Goal: Task Accomplishment & Management: Manage account settings

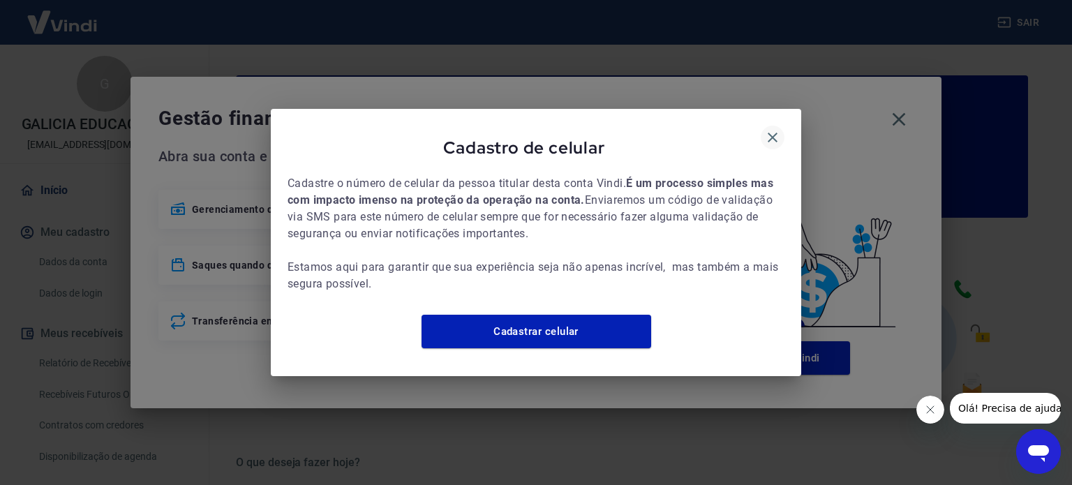
click at [770, 129] on icon "button" at bounding box center [772, 137] width 17 height 17
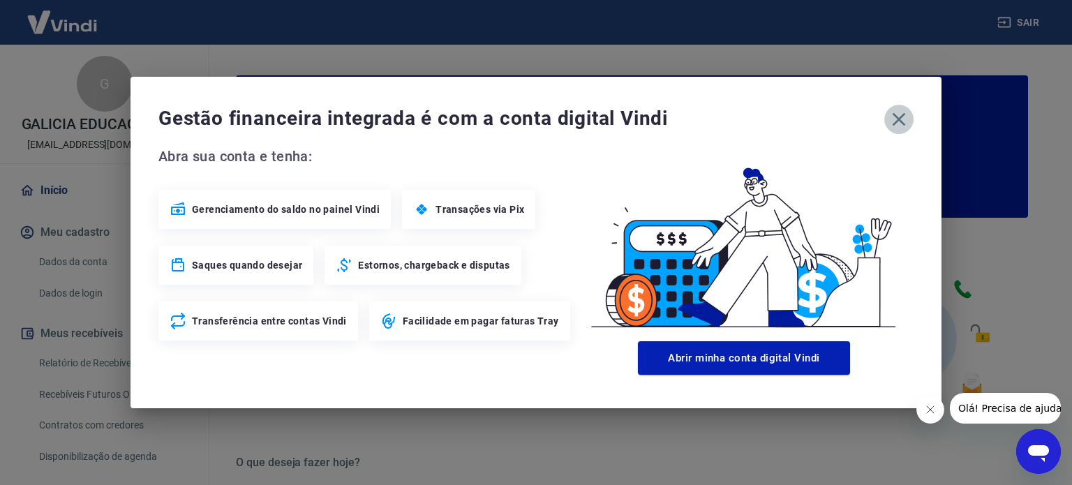
click at [899, 117] on icon "button" at bounding box center [898, 119] width 22 height 22
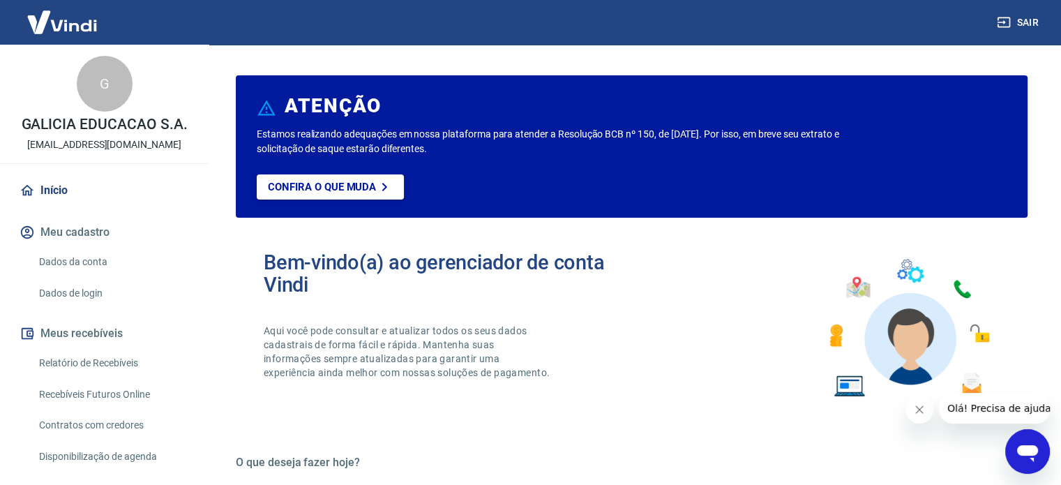
click at [90, 357] on link "Relatório de Recebíveis" at bounding box center [112, 363] width 158 height 29
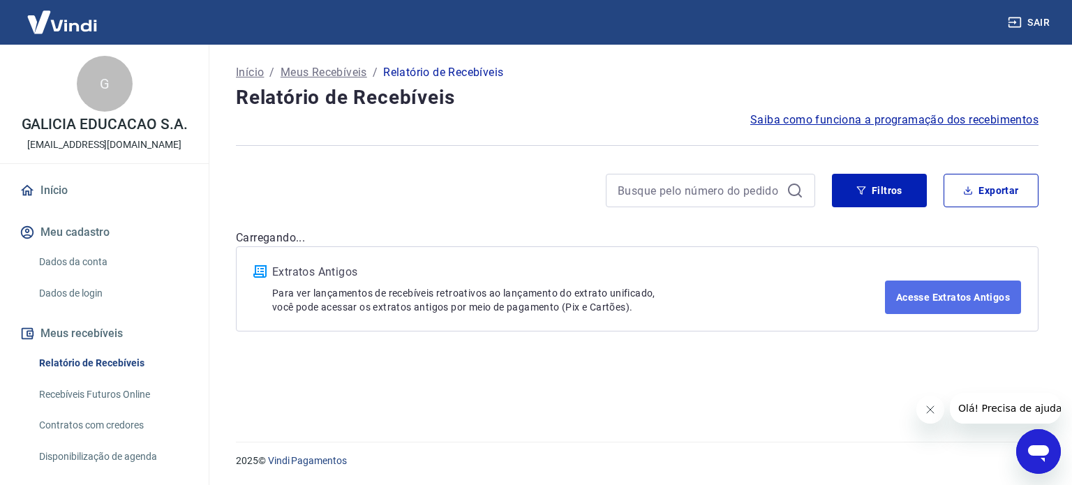
click at [926, 297] on link "Acesse Extratos Antigos" at bounding box center [953, 296] width 136 height 33
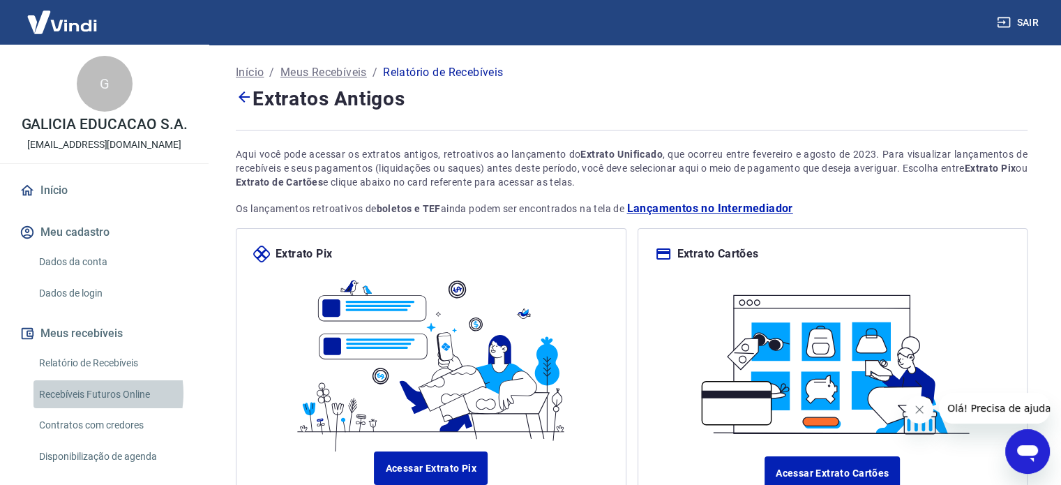
click at [80, 393] on link "Recebíveis Futuros Online" at bounding box center [112, 394] width 158 height 29
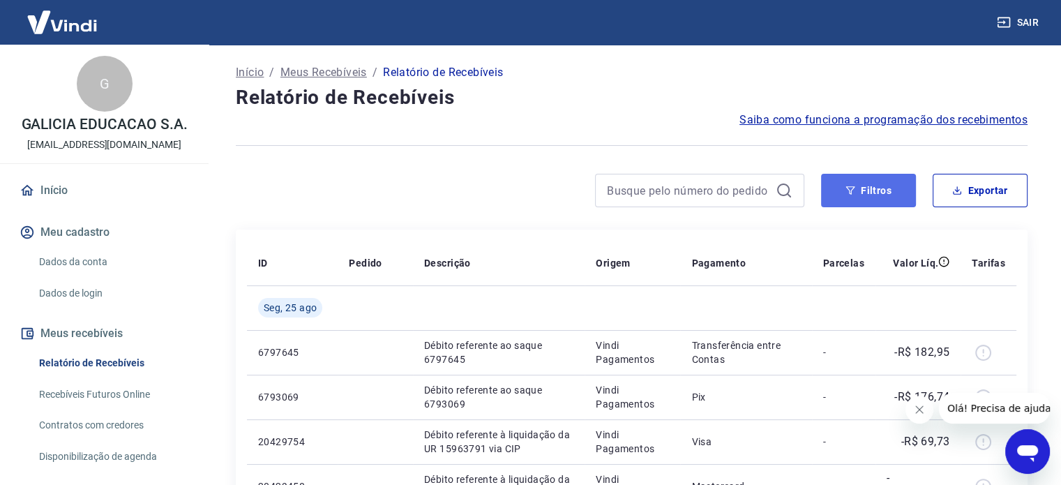
click at [877, 194] on button "Filtros" at bounding box center [868, 190] width 95 height 33
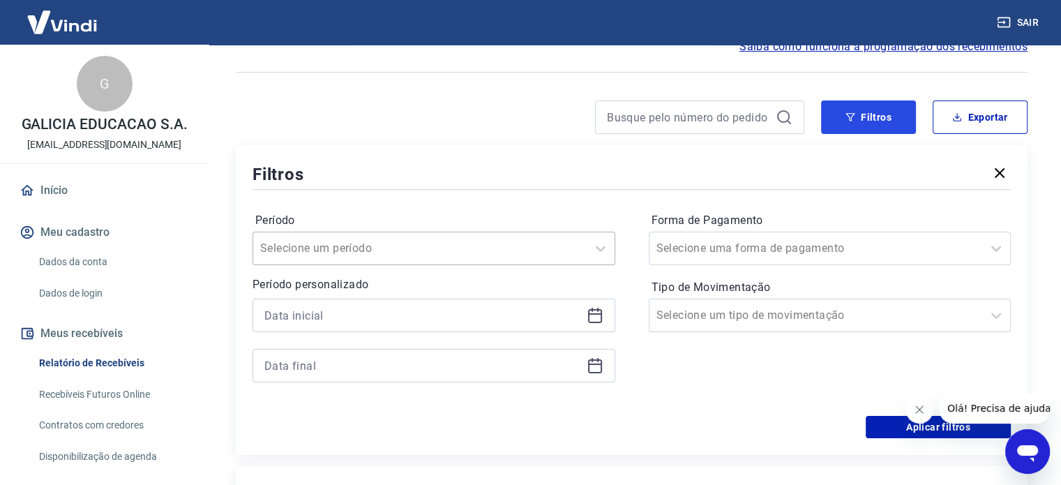
scroll to position [140, 0]
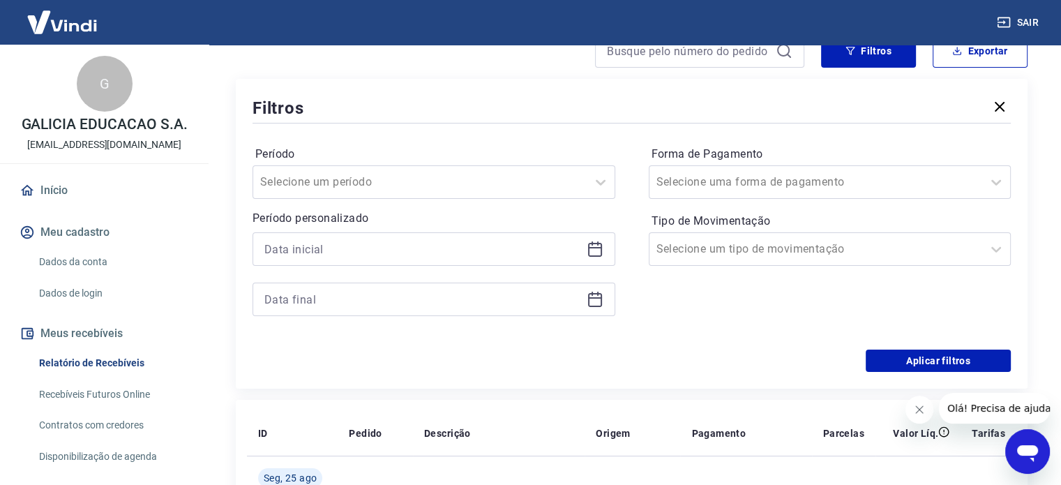
click at [599, 253] on icon at bounding box center [595, 249] width 17 height 17
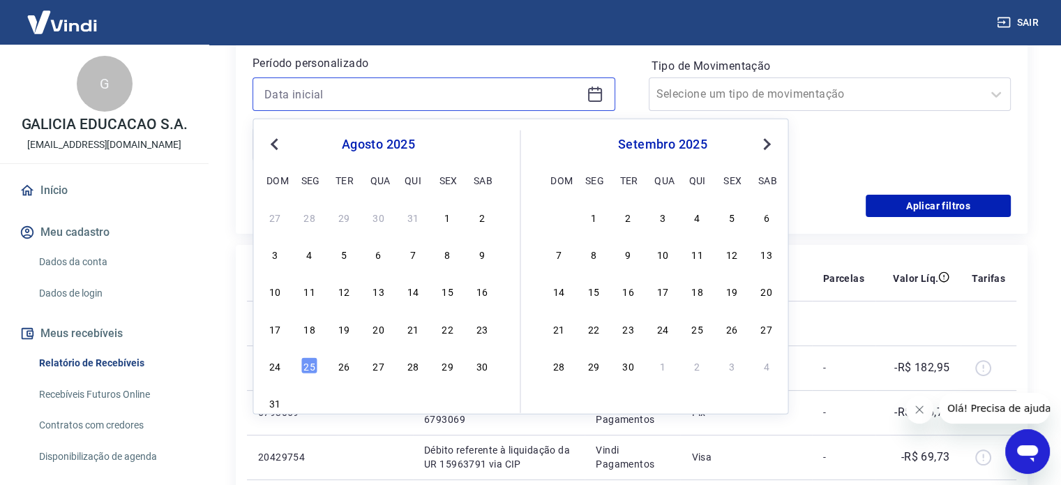
scroll to position [349, 0]
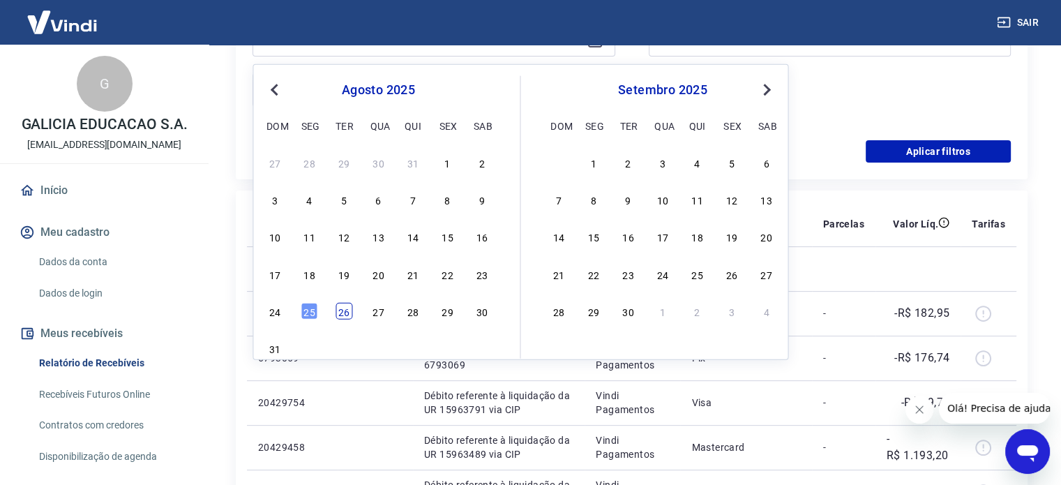
click at [341, 311] on div "26" at bounding box center [344, 311] width 17 height 17
type input "26/08/2025"
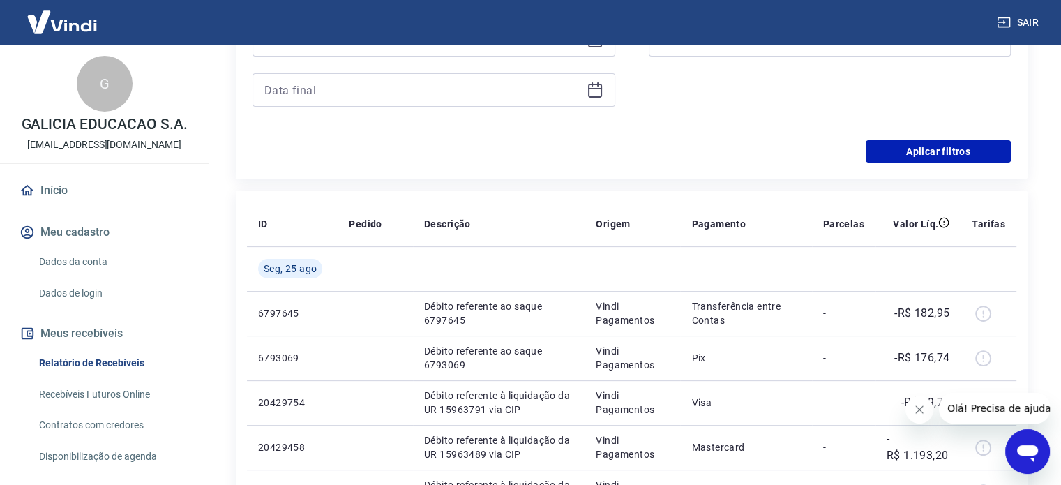
click at [592, 93] on icon at bounding box center [595, 90] width 17 height 17
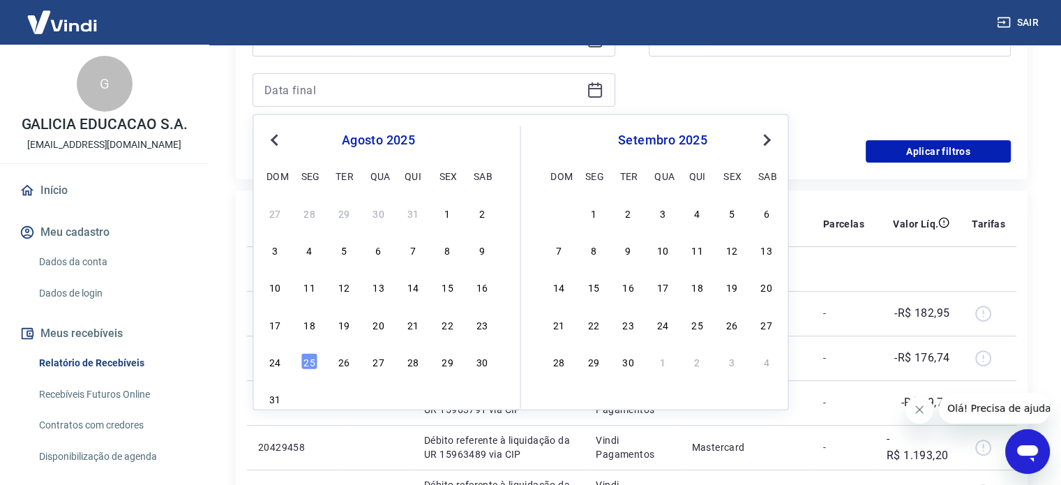
click at [765, 138] on span "Next Month" at bounding box center [765, 139] width 0 height 16
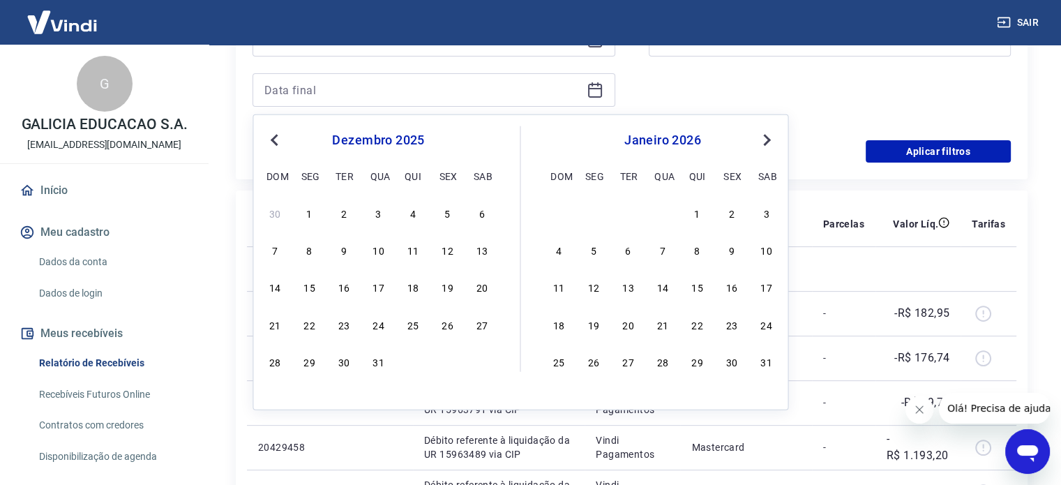
click at [765, 138] on span "Next Month" at bounding box center [765, 139] width 0 height 16
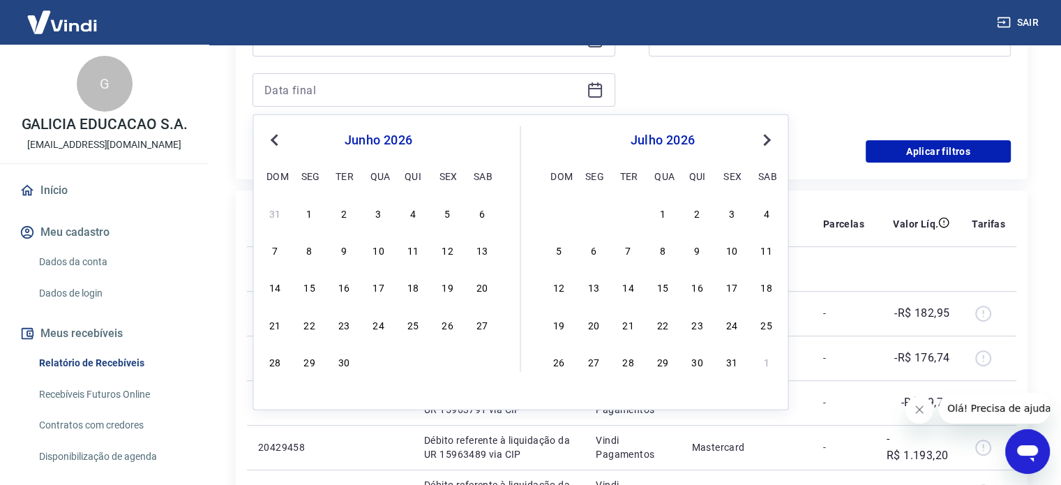
click at [765, 138] on span "Next Month" at bounding box center [765, 139] width 0 height 16
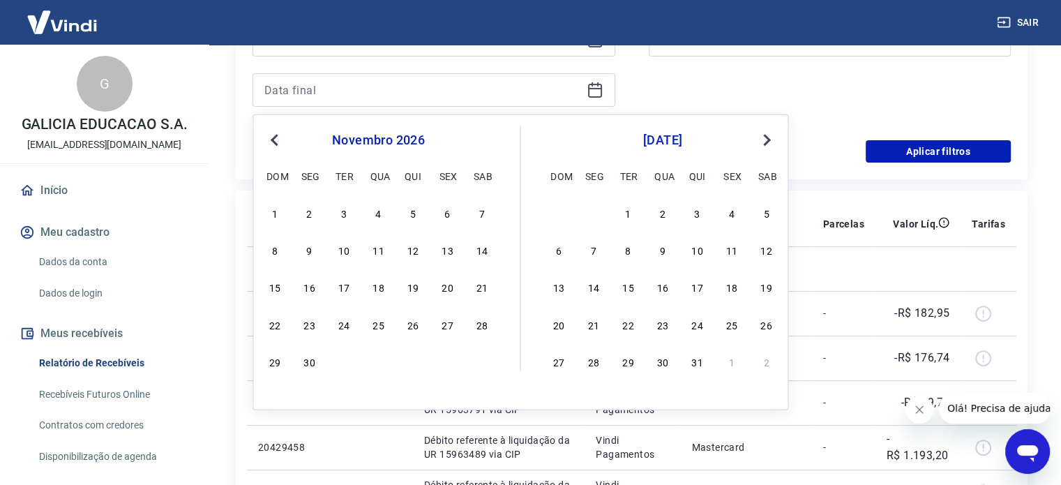
click at [765, 138] on span "Next Month" at bounding box center [765, 139] width 0 height 16
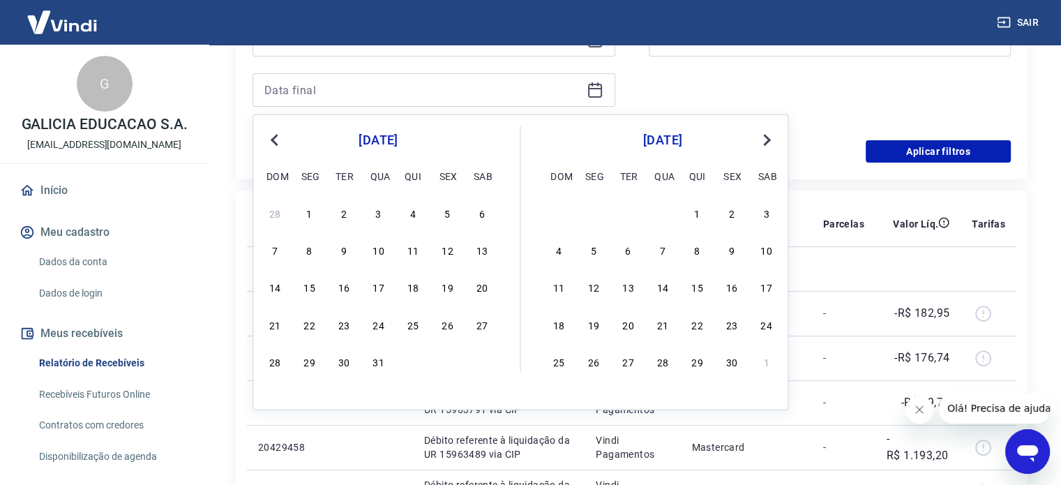
click at [765, 138] on span "Next Month" at bounding box center [765, 139] width 0 height 16
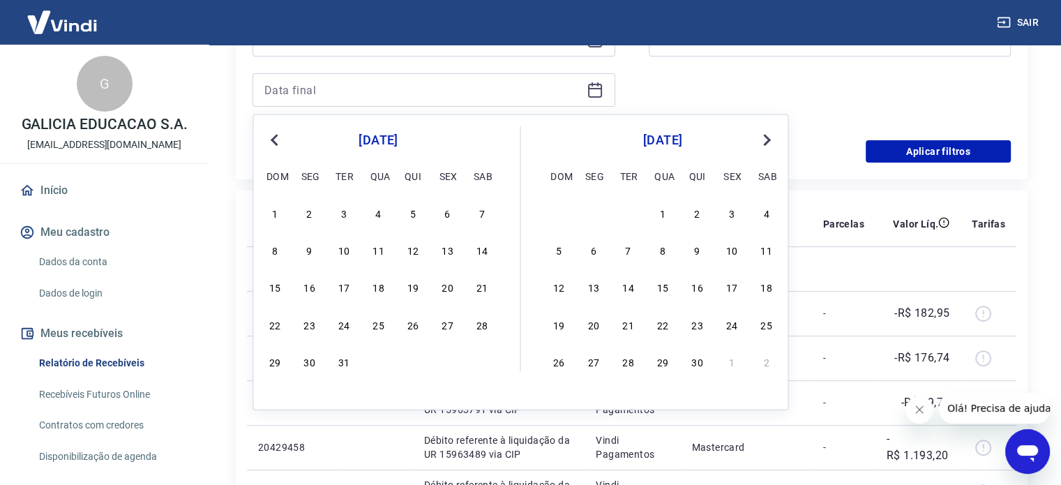
click at [765, 138] on span "Next Month" at bounding box center [765, 139] width 0 height 16
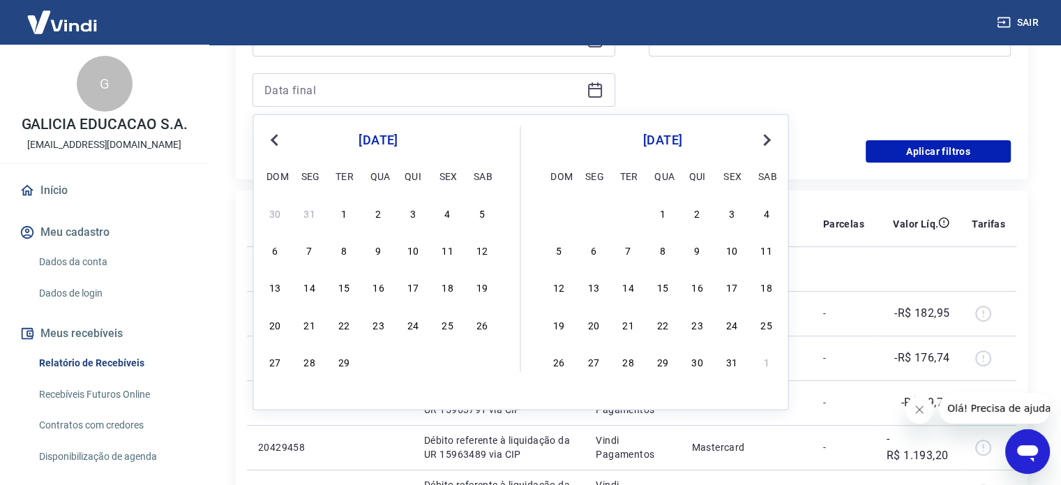
click at [765, 138] on span "Next Month" at bounding box center [765, 139] width 0 height 16
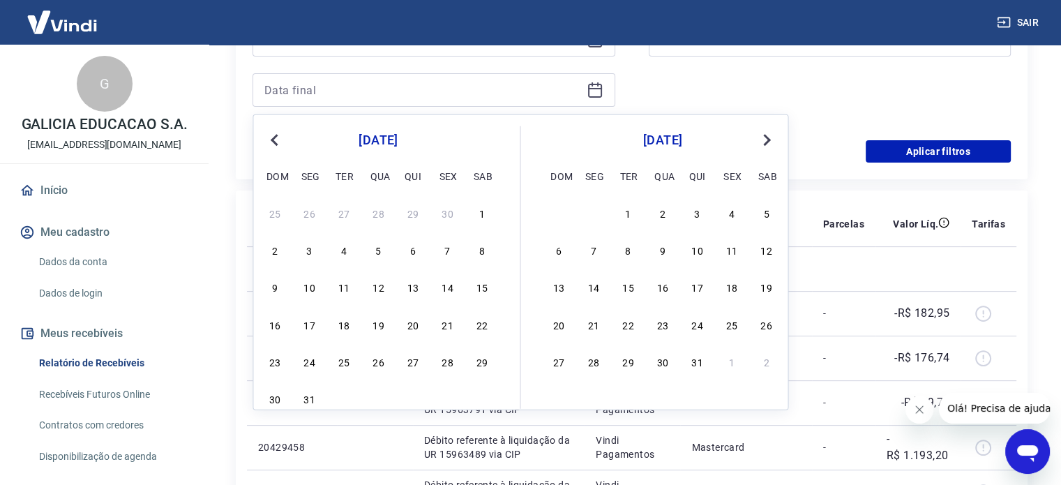
click at [765, 138] on span "Next Month" at bounding box center [765, 139] width 0 height 16
click at [555, 404] on div "31" at bounding box center [558, 398] width 17 height 17
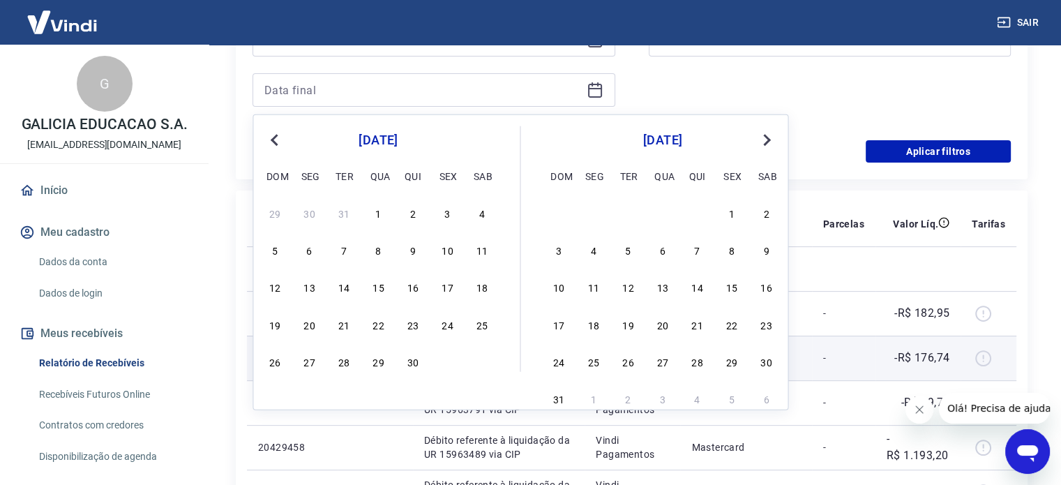
type input "31/12/2028"
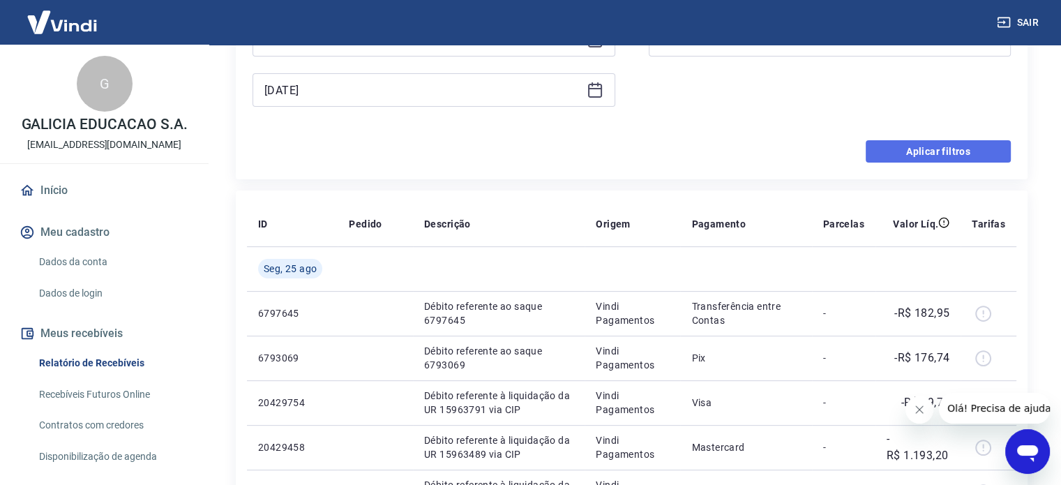
click at [948, 153] on button "Aplicar filtros" at bounding box center [938, 151] width 145 height 22
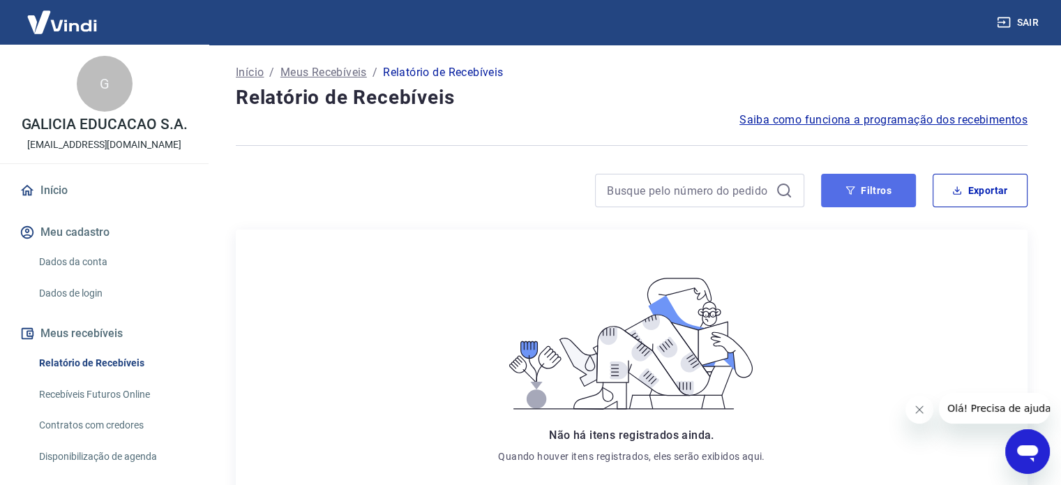
click at [865, 200] on button "Filtros" at bounding box center [868, 190] width 95 height 33
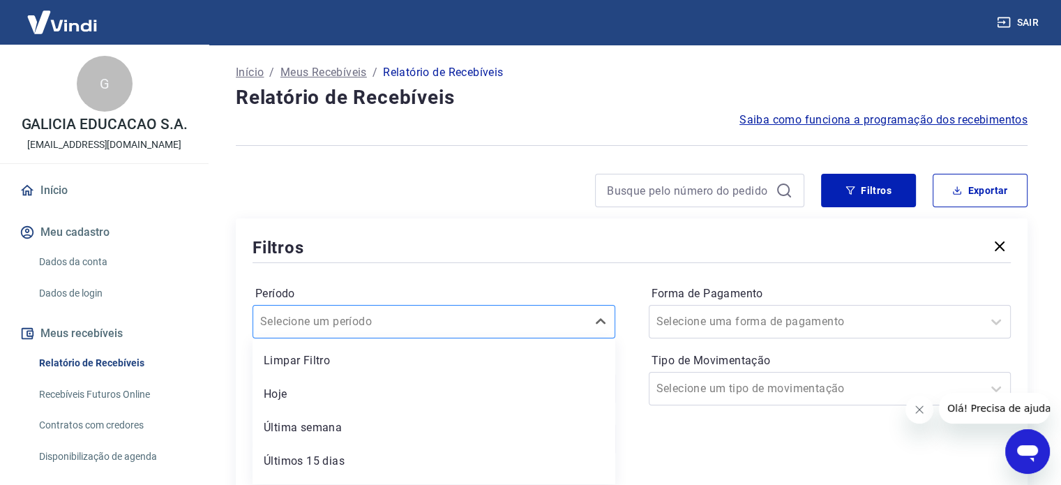
scroll to position [63, 0]
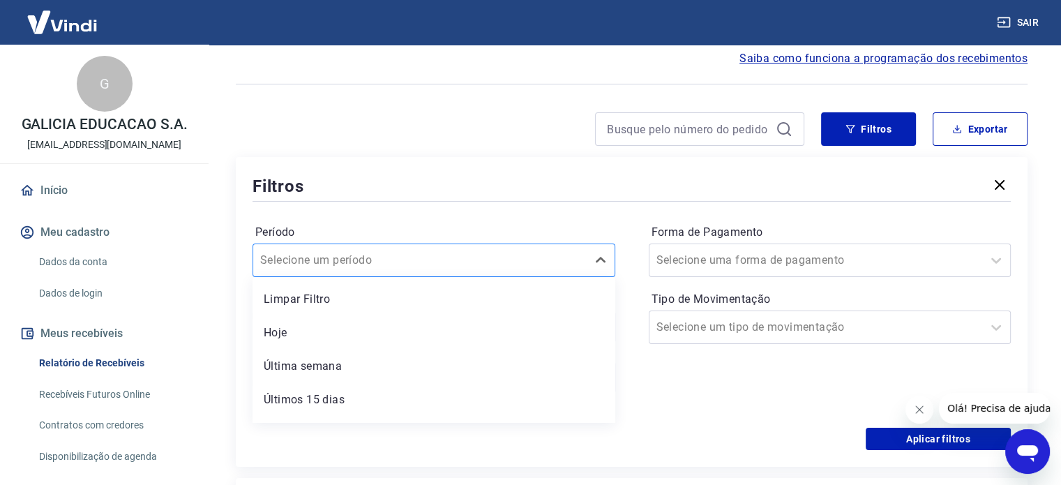
click at [409, 277] on div "option Limpar Filtro focused, 1 of 7. 7 results available. Use Up and Down to c…" at bounding box center [434, 259] width 363 height 33
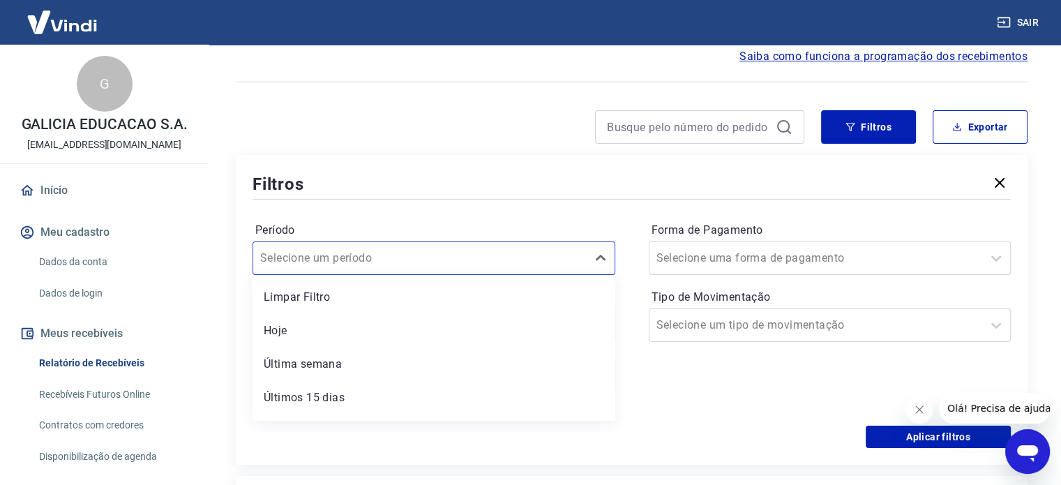
click at [452, 276] on div "Limpar Filtro Hoje Última semana Últimos 15 dias Últimos 30 dias Últimos 90 dia…" at bounding box center [434, 348] width 363 height 146
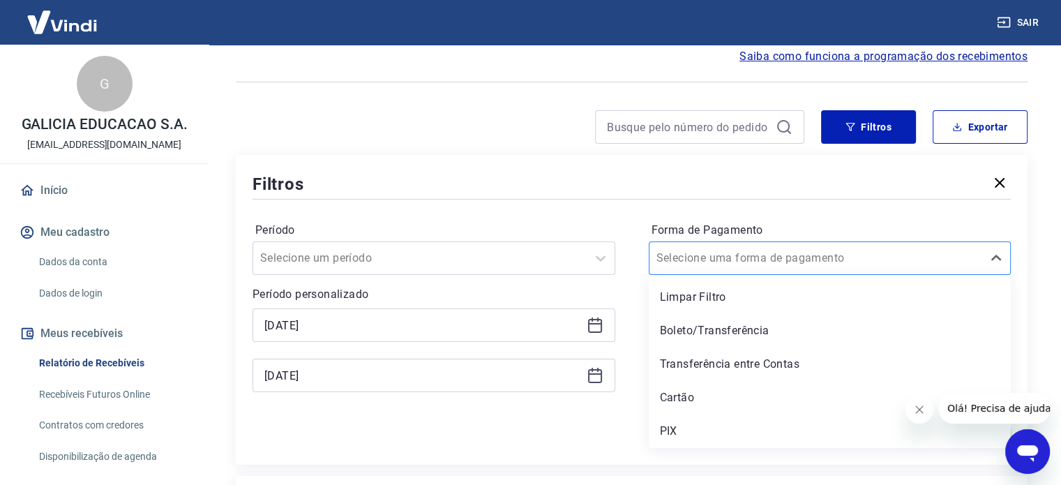
click at [786, 271] on div "Selecione uma forma de pagamento" at bounding box center [830, 257] width 363 height 33
click at [784, 273] on div "Selecione uma forma de pagamento" at bounding box center [830, 257] width 363 height 33
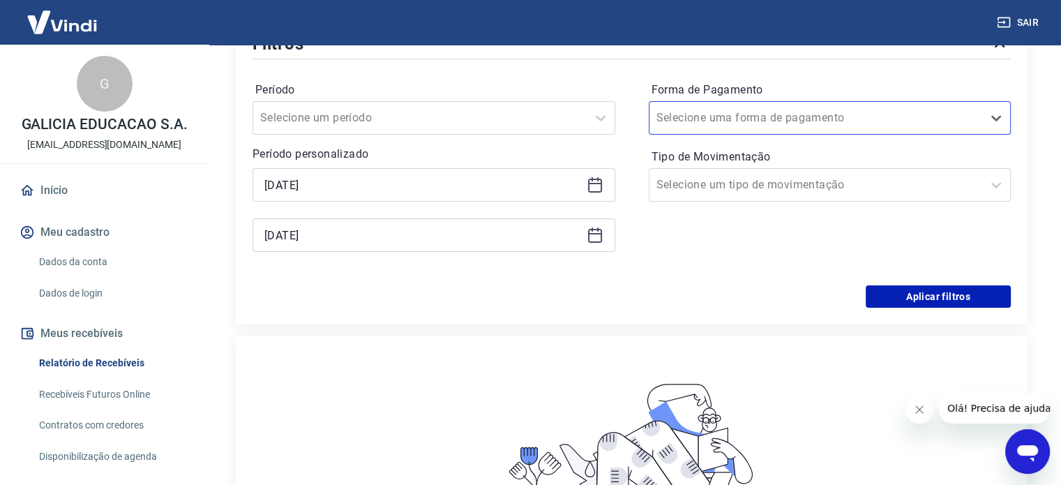
scroll to position [203, 0]
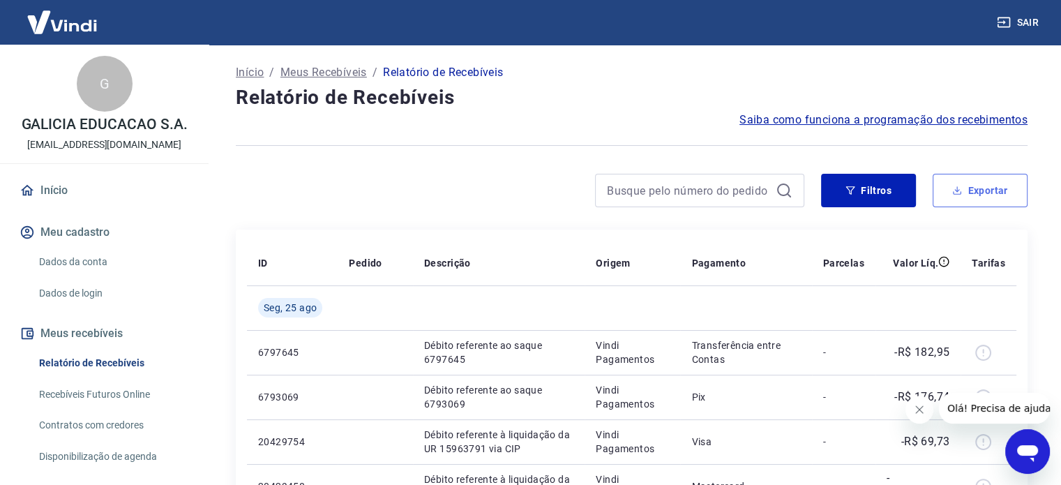
click at [976, 188] on button "Exportar" at bounding box center [980, 190] width 95 height 33
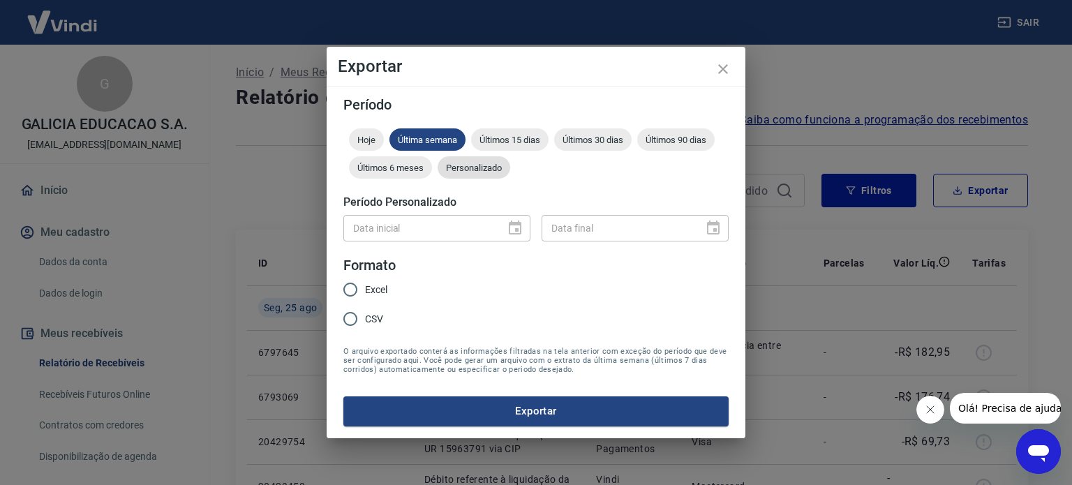
click at [483, 171] on span "Personalizado" at bounding box center [473, 168] width 73 height 10
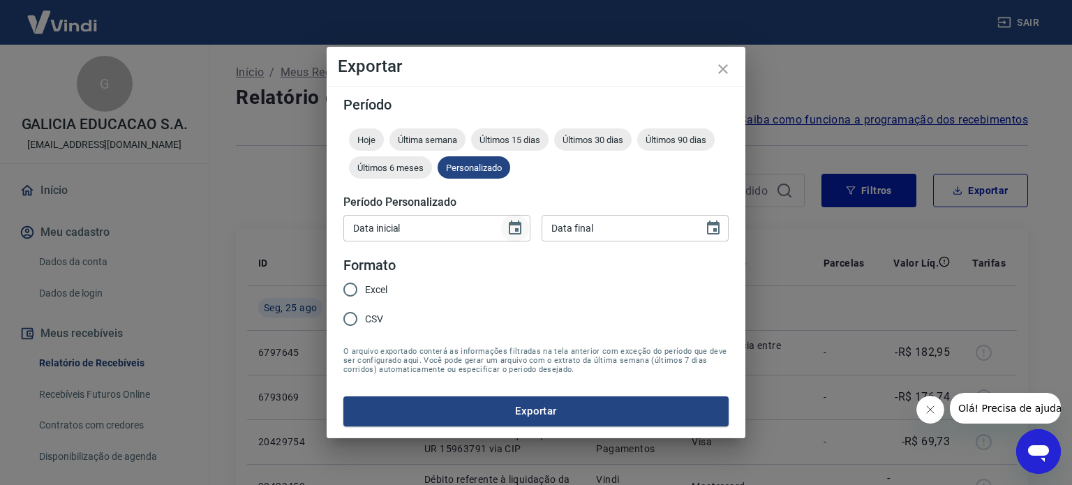
click at [511, 230] on icon "Choose date" at bounding box center [514, 228] width 17 height 17
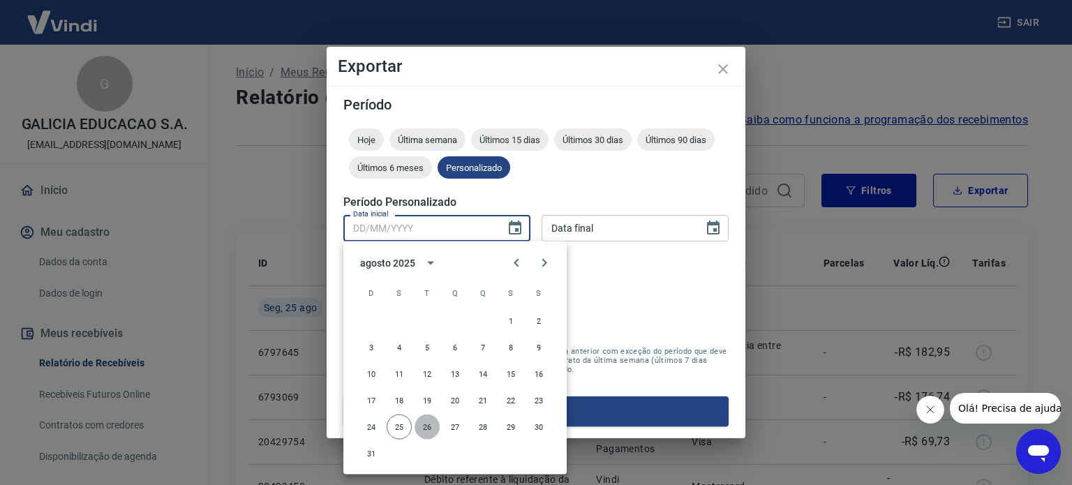
click at [421, 426] on button "26" at bounding box center [426, 426] width 25 height 25
type input "26/08/2025"
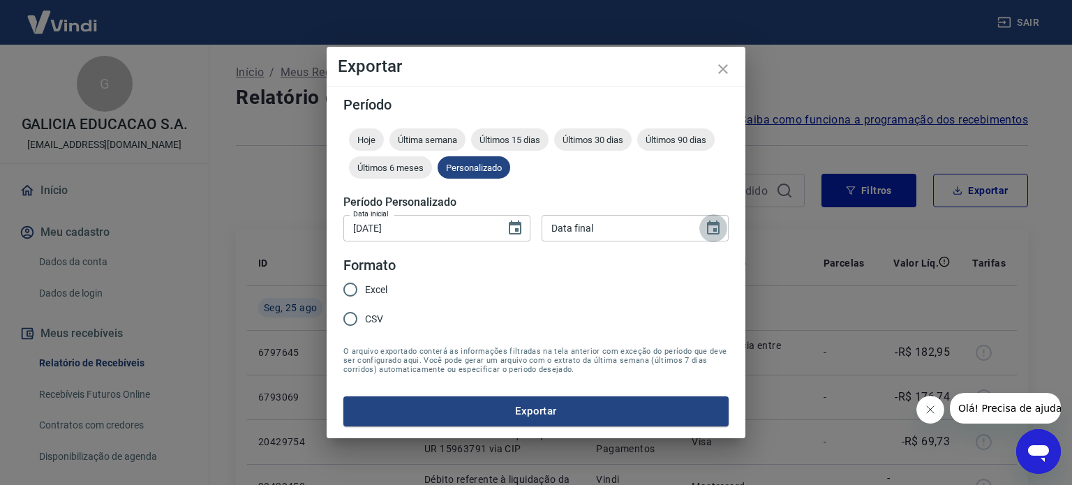
click at [714, 227] on icon "Choose date" at bounding box center [713, 228] width 17 height 17
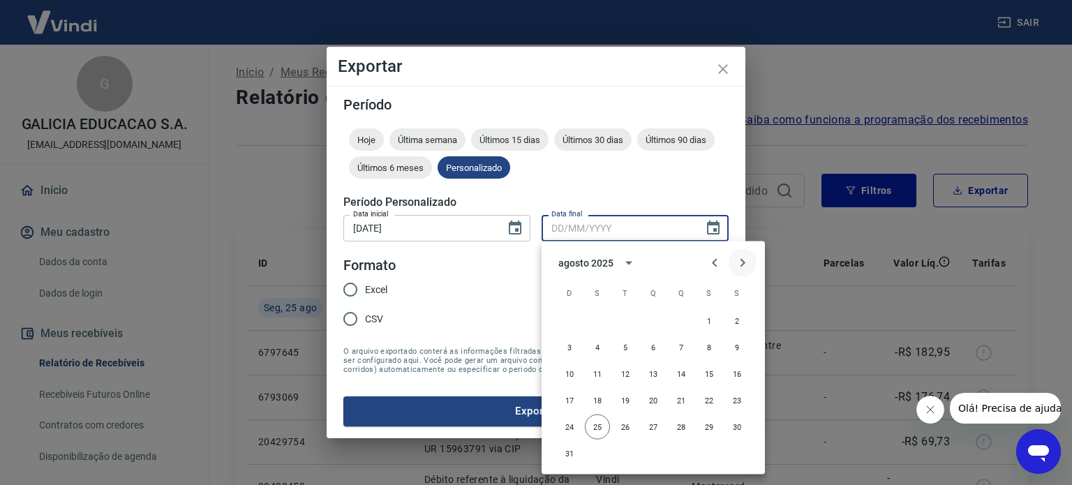
click at [740, 262] on icon "Next month" at bounding box center [742, 263] width 17 height 17
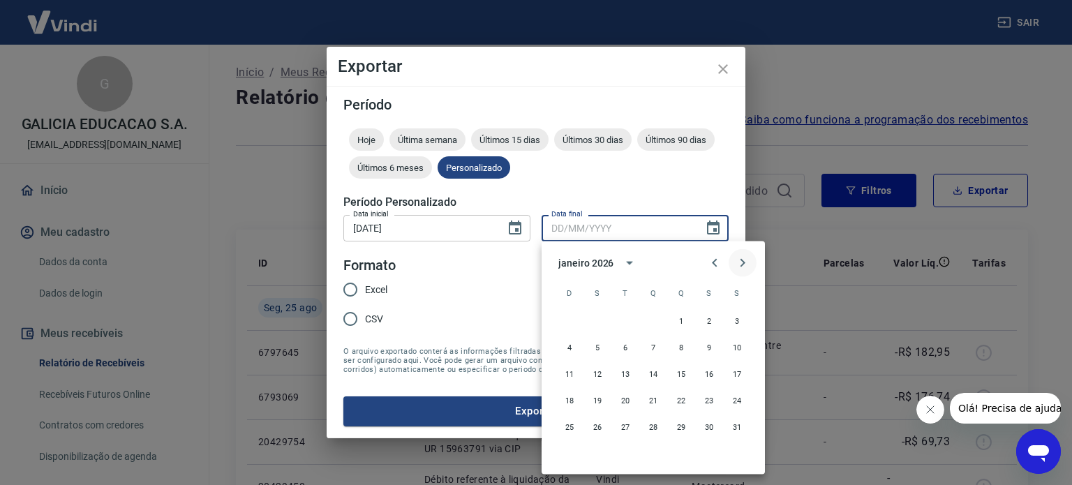
click at [740, 262] on icon "Next month" at bounding box center [742, 263] width 17 height 17
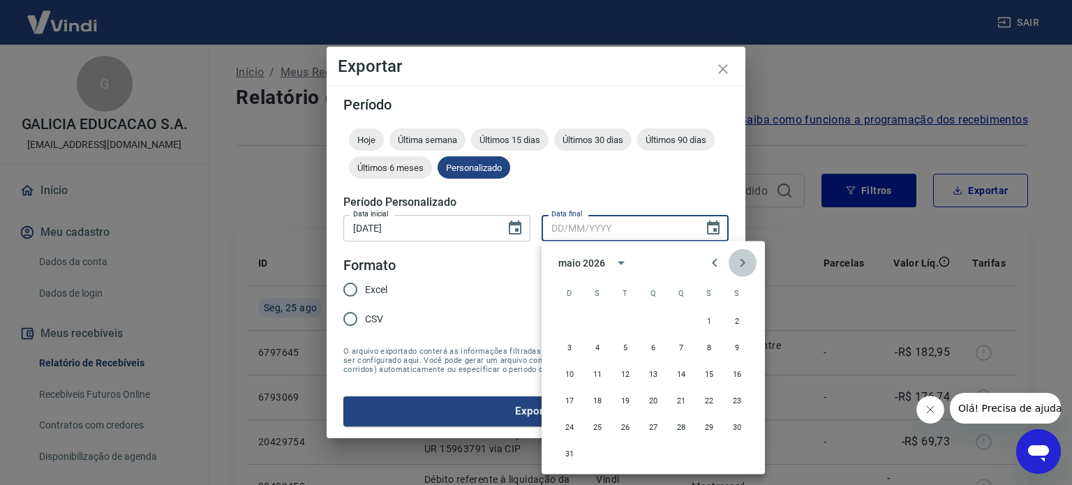
click at [740, 262] on icon "Next month" at bounding box center [742, 263] width 17 height 17
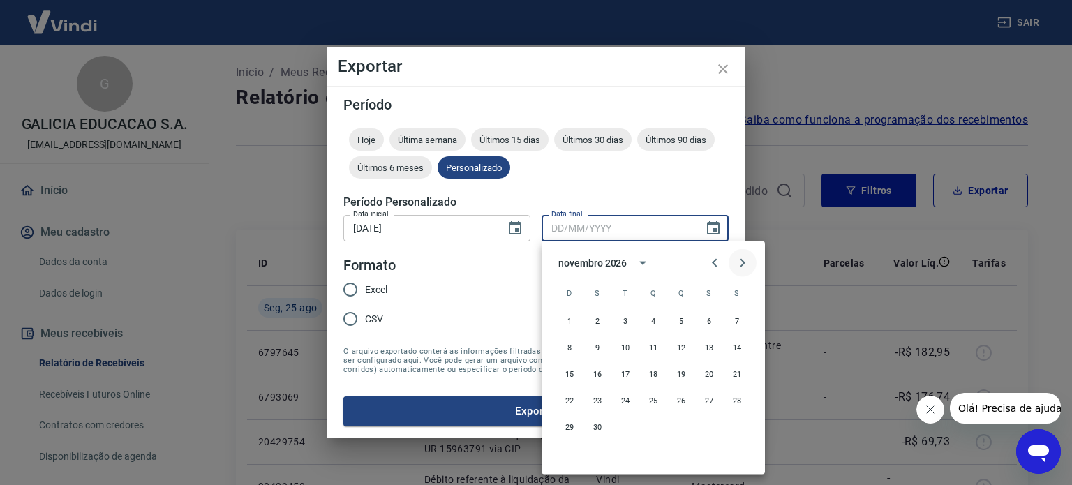
click at [740, 262] on icon "Next month" at bounding box center [742, 263] width 17 height 17
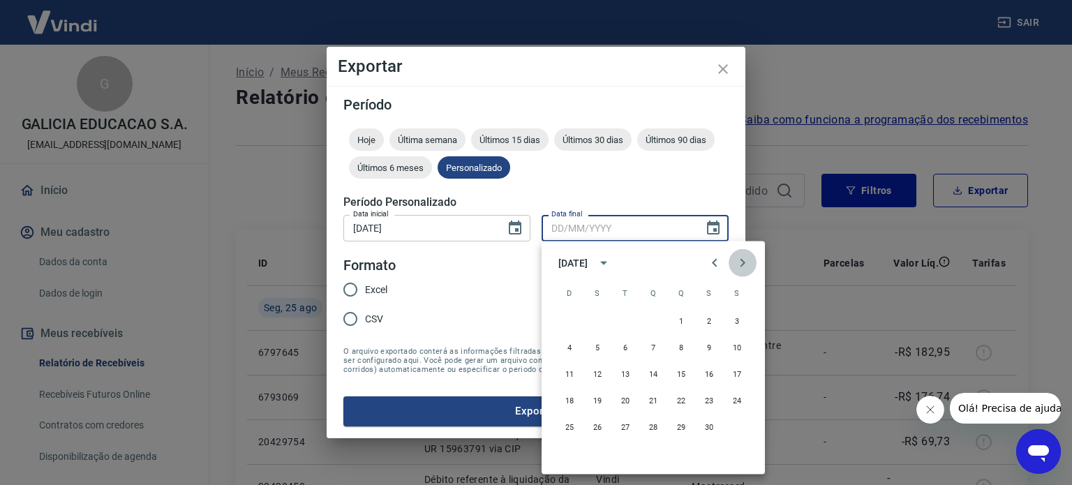
click at [740, 262] on icon "Next month" at bounding box center [742, 263] width 17 height 17
click at [739, 262] on icon "Next month" at bounding box center [742, 263] width 17 height 17
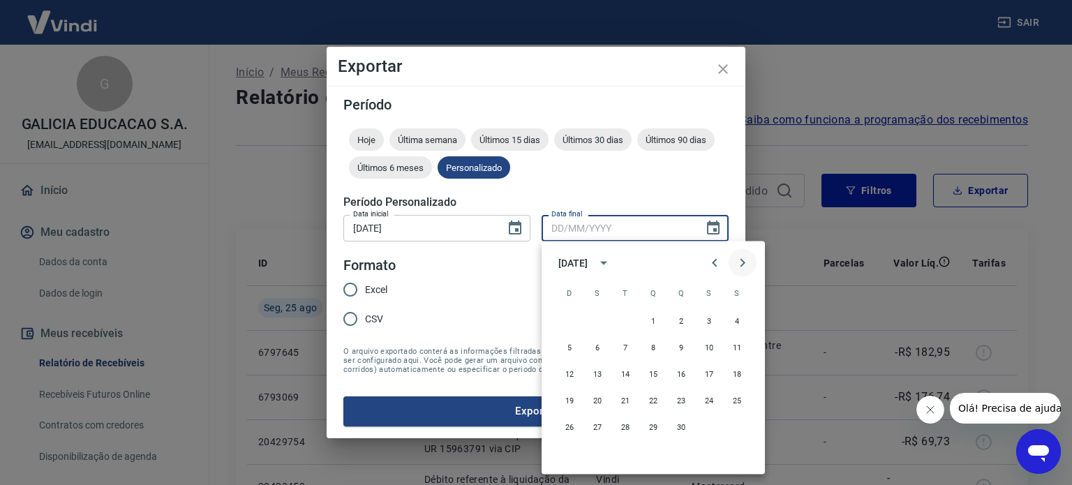
click at [739, 262] on icon "Next month" at bounding box center [742, 263] width 17 height 17
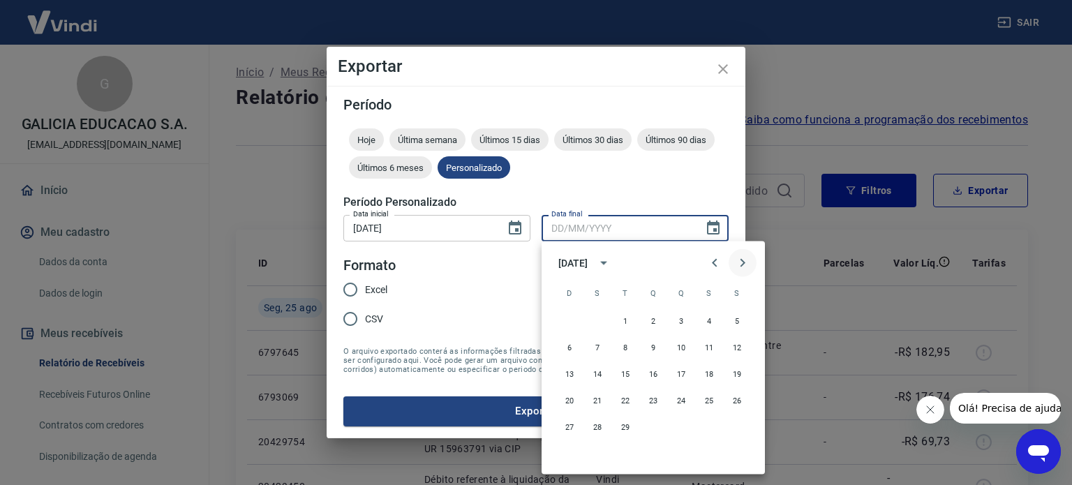
click at [739, 262] on icon "Next month" at bounding box center [742, 263] width 17 height 17
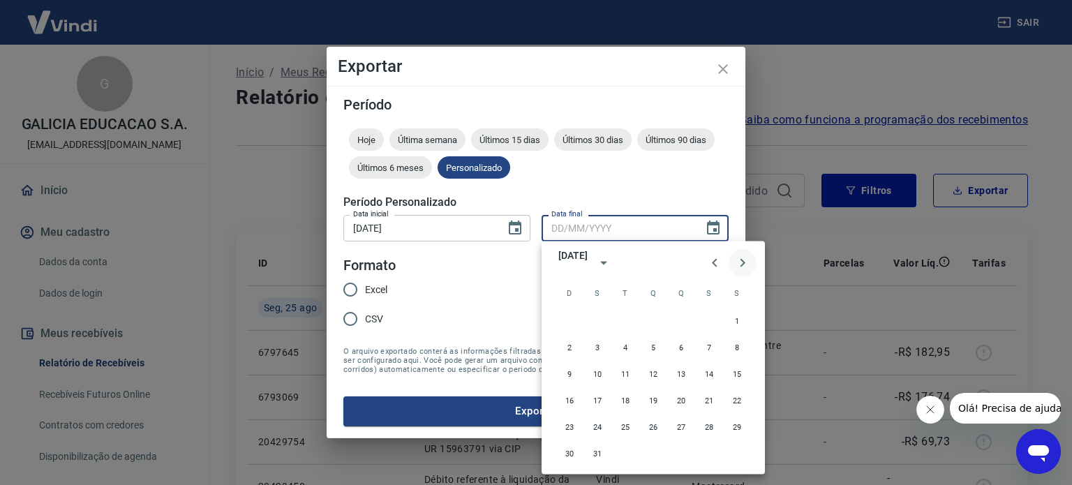
click at [739, 262] on icon "Next month" at bounding box center [742, 263] width 17 height 17
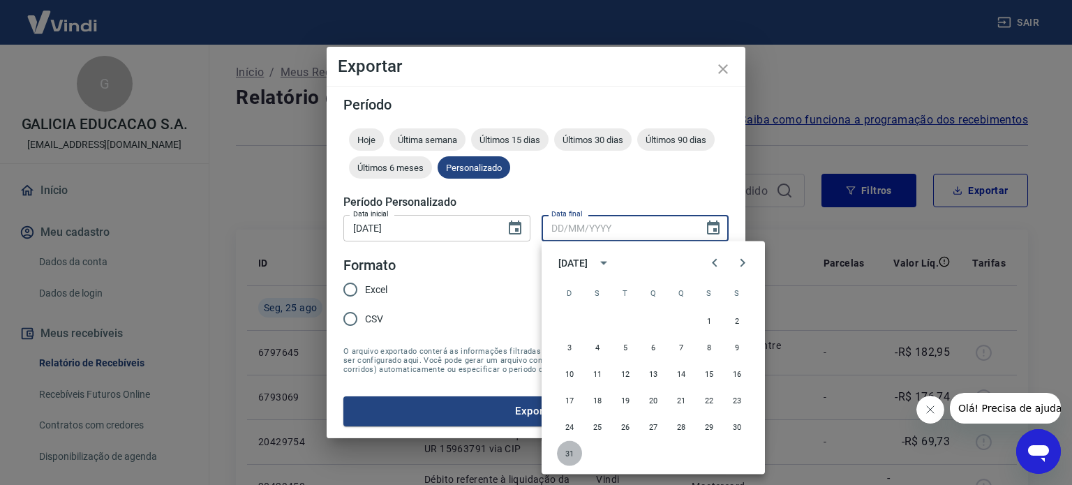
click at [561, 451] on button "31" at bounding box center [569, 453] width 25 height 25
type input "31/12/2028"
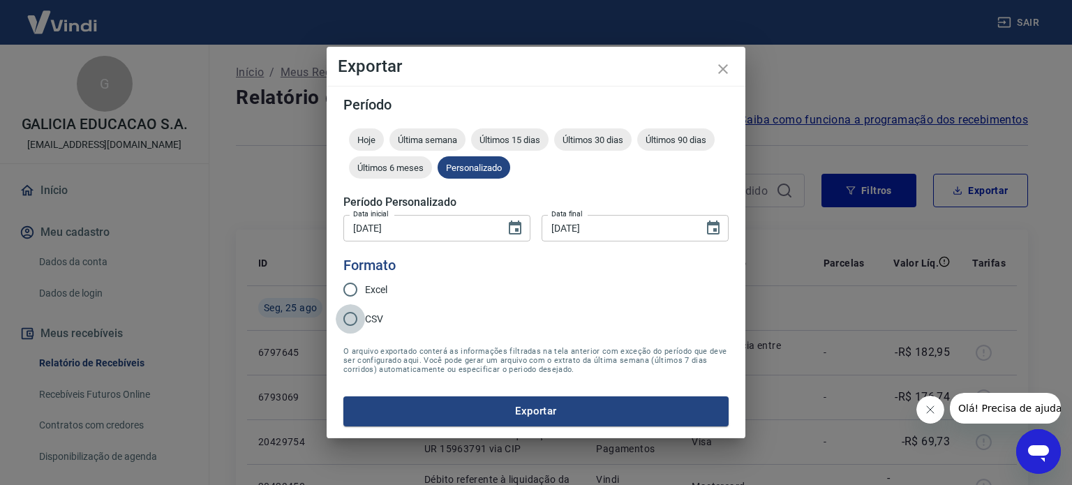
click at [351, 315] on input "CSV" at bounding box center [350, 318] width 29 height 29
radio input "true"
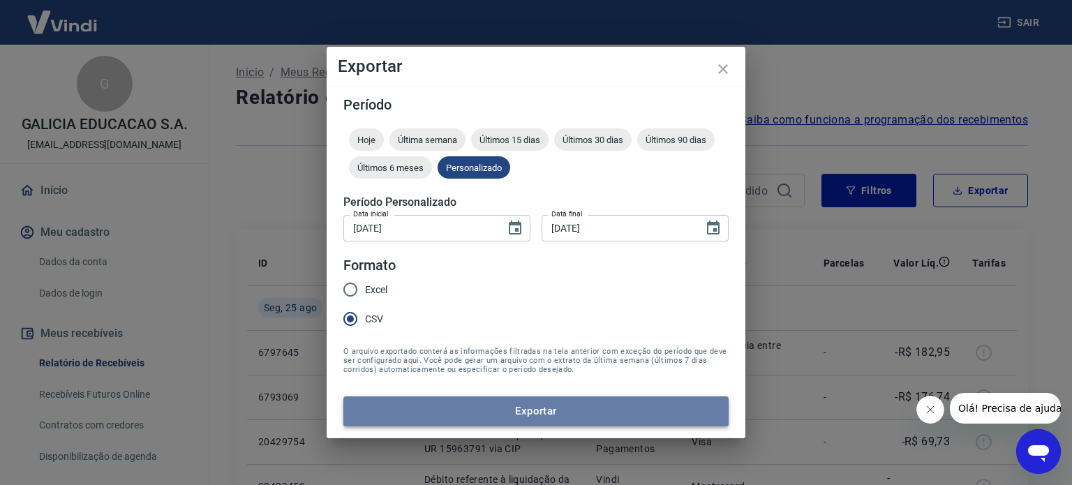
click at [554, 415] on button "Exportar" at bounding box center [535, 410] width 385 height 29
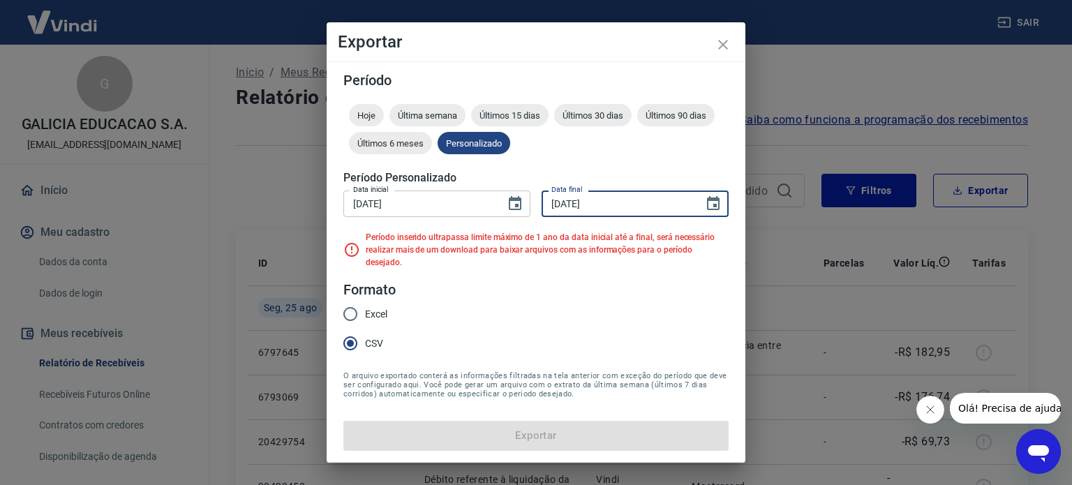
drag, startPoint x: 627, startPoint y: 210, endPoint x: 539, endPoint y: 217, distance: 88.2
click at [539, 217] on div "Data inicial 26/08/2025 Data inicial Data final 31/12/2028 Data final" at bounding box center [535, 202] width 385 height 34
click at [718, 210] on icon "Choose date, selected date is 31 de dez de 2028" at bounding box center [713, 203] width 13 height 14
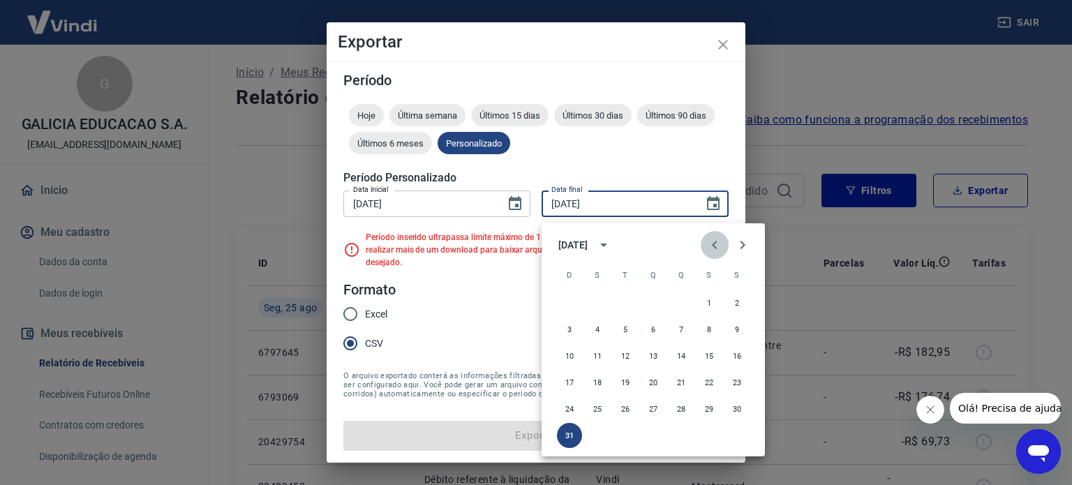
click at [712, 244] on icon "Previous month" at bounding box center [714, 245] width 5 height 8
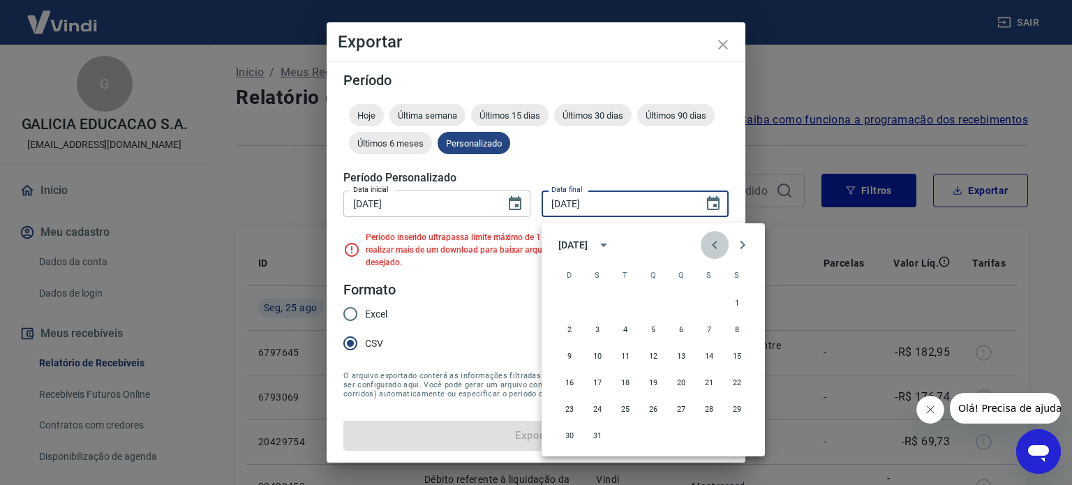
click at [712, 244] on icon "Previous month" at bounding box center [714, 245] width 5 height 8
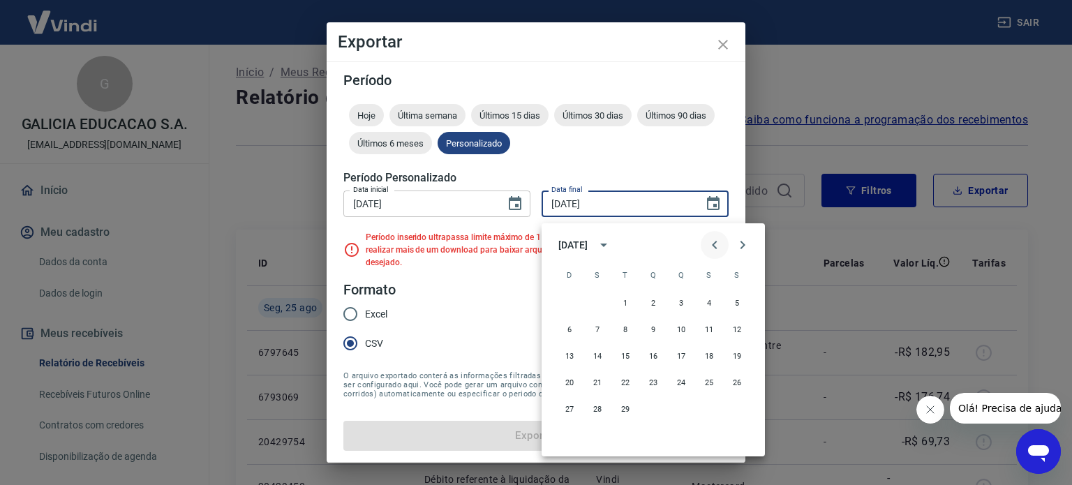
click at [712, 244] on icon "Previous month" at bounding box center [714, 245] width 5 height 8
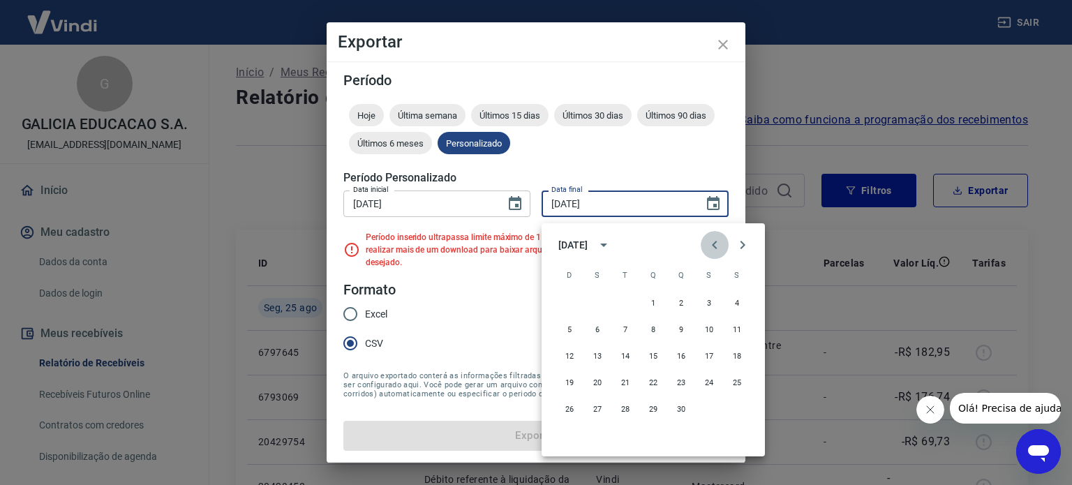
click at [712, 244] on icon "Previous month" at bounding box center [714, 245] width 5 height 8
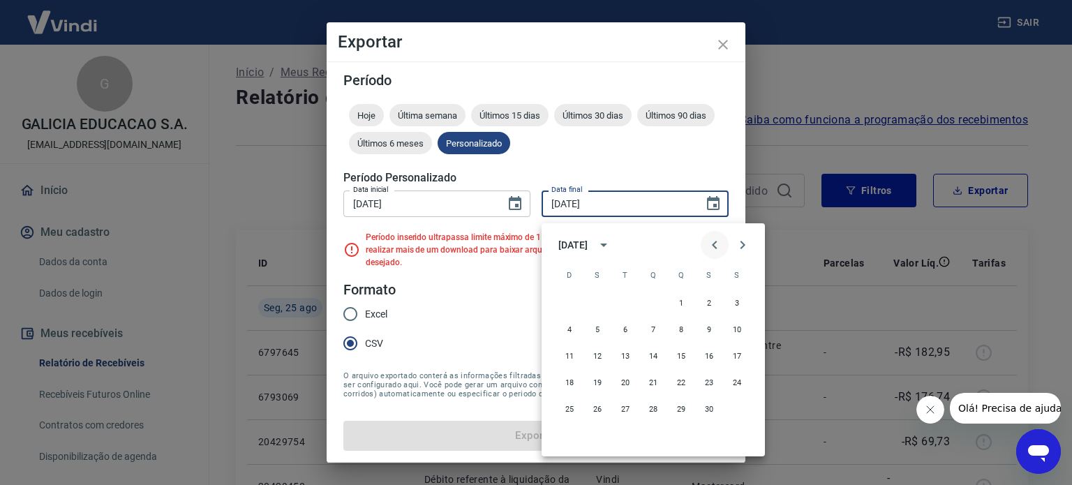
click at [712, 244] on icon "Previous month" at bounding box center [714, 245] width 5 height 8
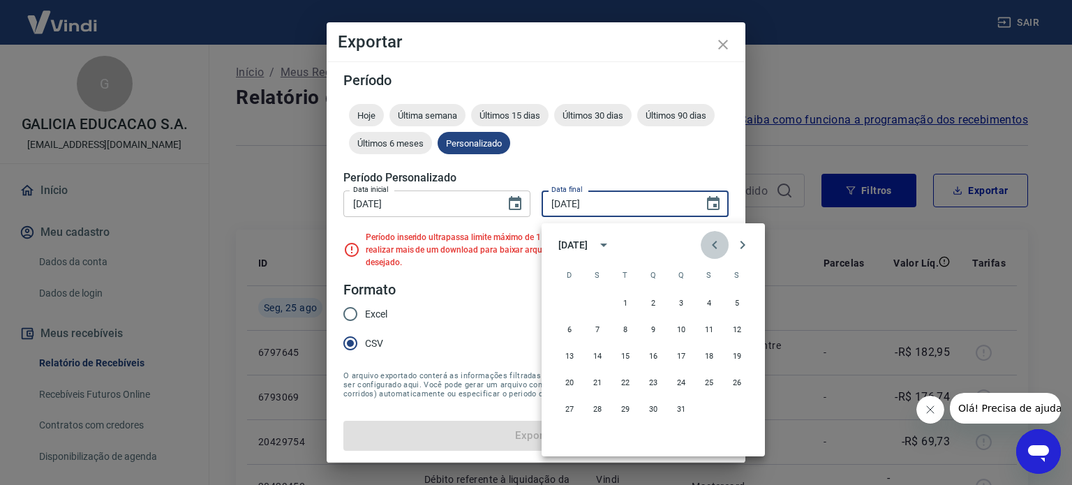
click at [712, 244] on icon "Previous month" at bounding box center [714, 245] width 5 height 8
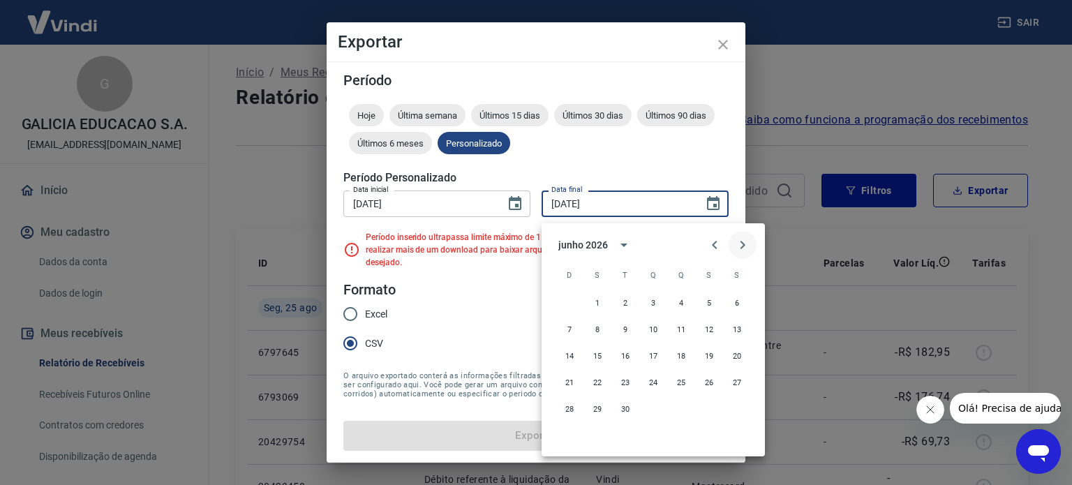
click at [746, 245] on icon "Next month" at bounding box center [742, 245] width 17 height 17
click at [623, 405] on button "25" at bounding box center [625, 408] width 25 height 25
type input "25/08/2026"
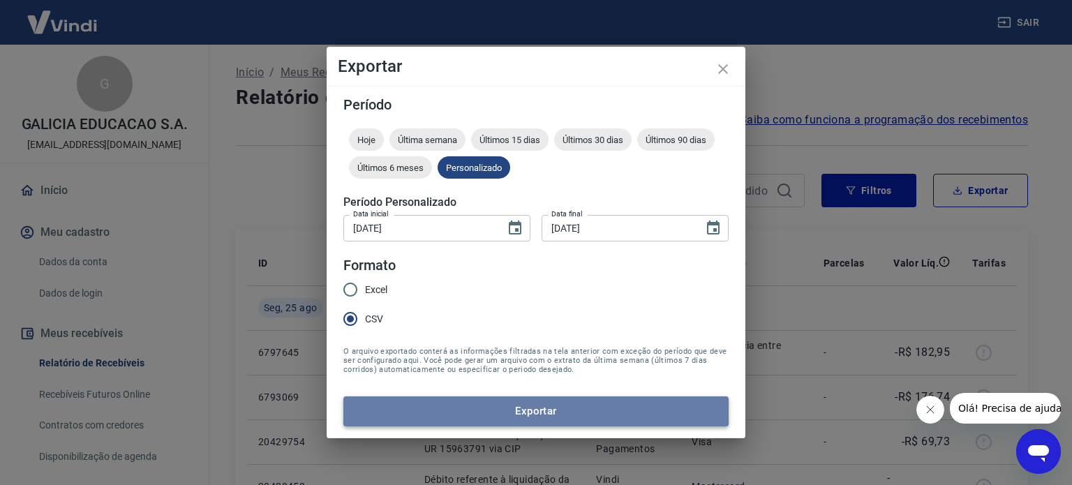
click at [532, 409] on button "Exportar" at bounding box center [535, 410] width 385 height 29
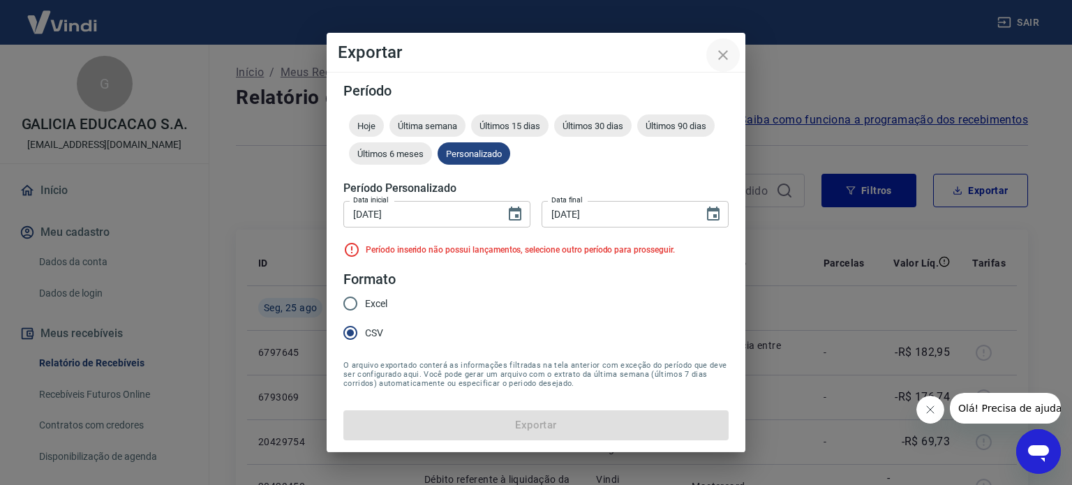
click at [725, 53] on icon "close" at bounding box center [723, 55] width 10 height 10
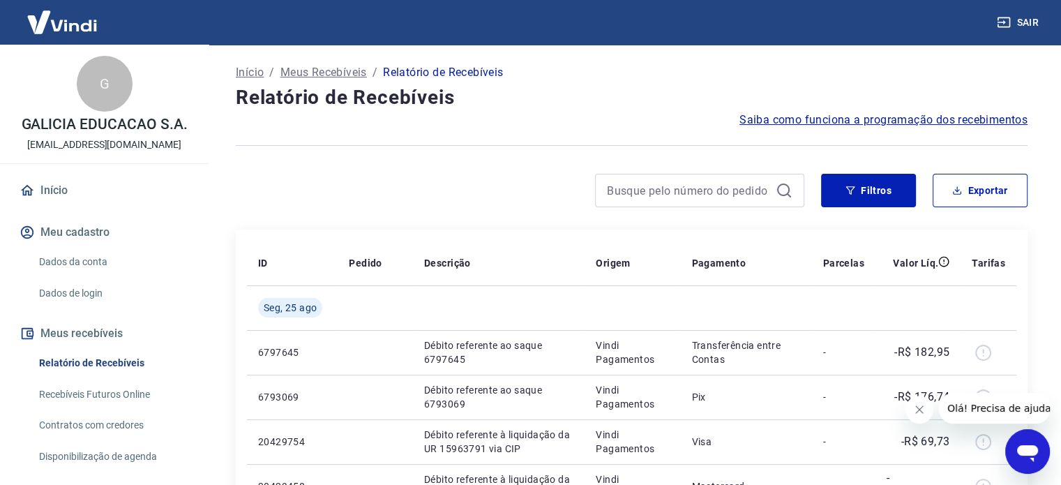
click at [972, 403] on span "Olá! Precisa de ajuda?" at bounding box center [1001, 408] width 109 height 11
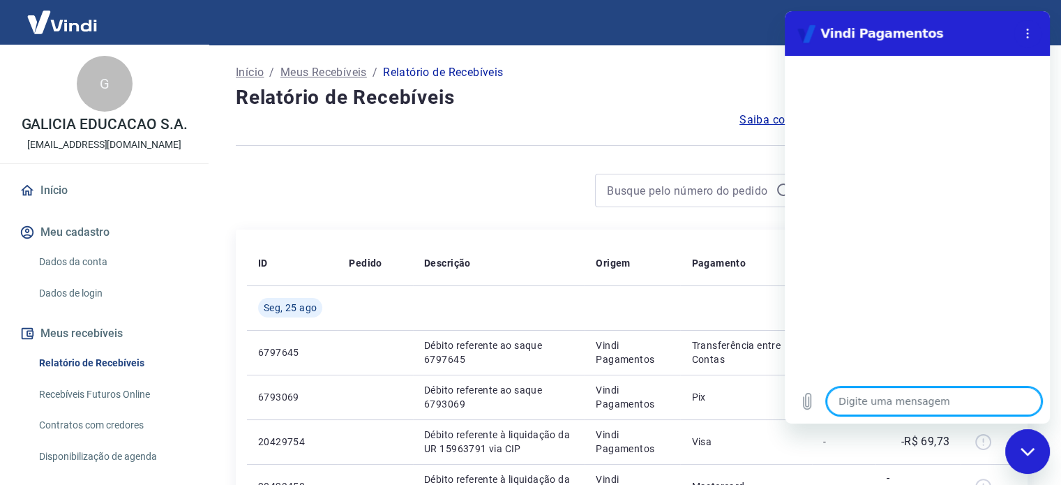
click at [887, 406] on textarea at bounding box center [934, 401] width 215 height 28
type textarea "o"
type textarea "x"
type textarea "ol"
type textarea "x"
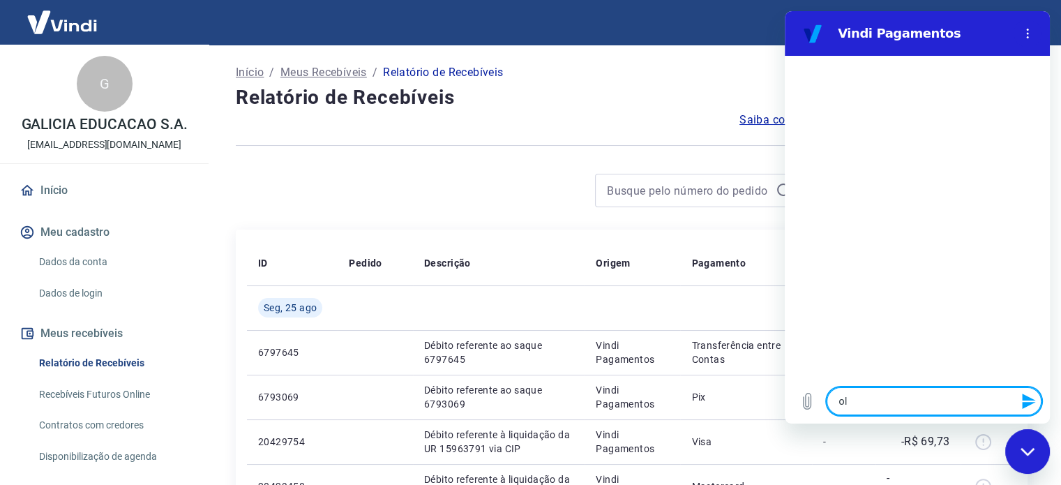
type textarea "ola"
type textarea "x"
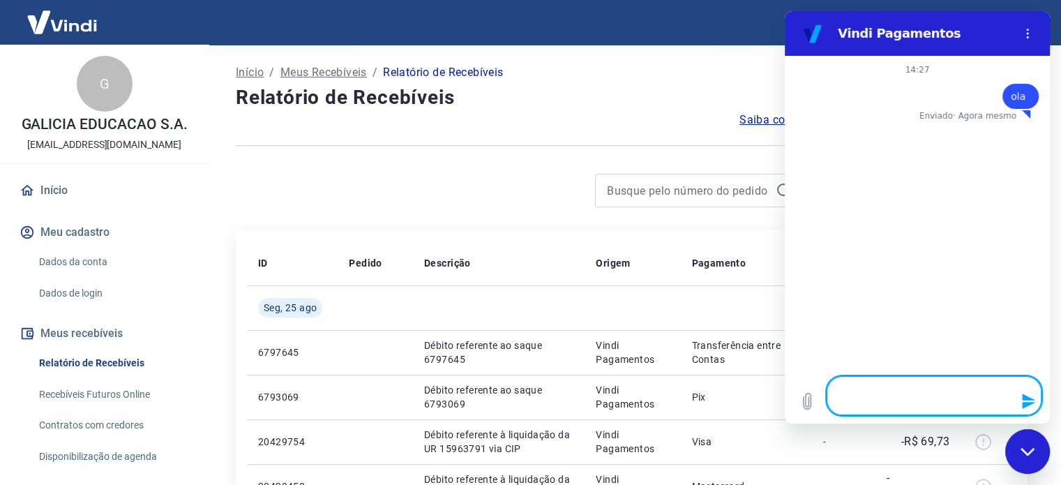
type textarea "x"
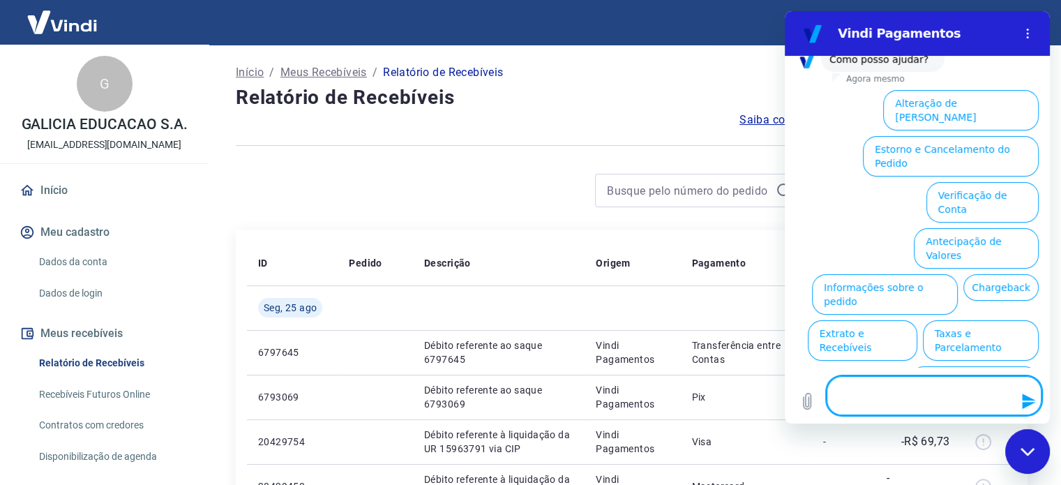
scroll to position [117, 0]
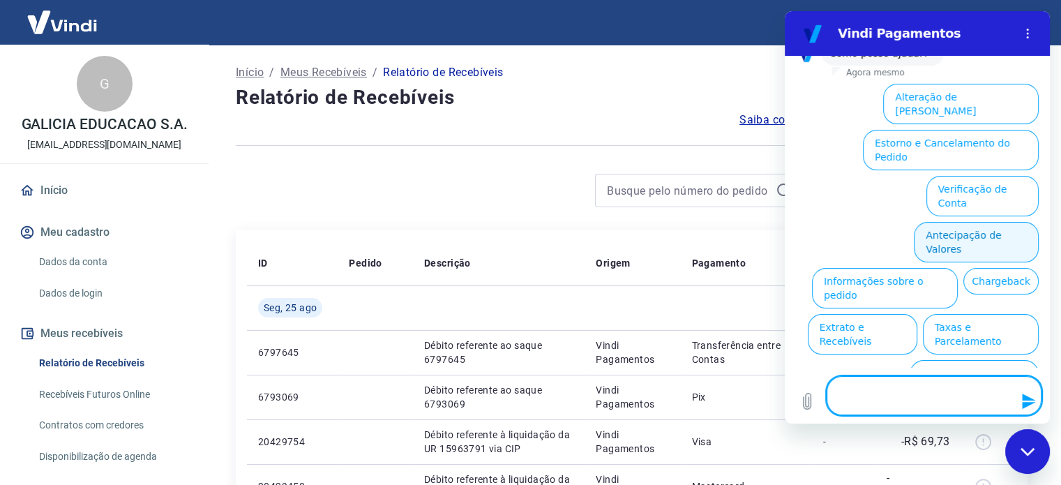
click at [972, 222] on button "Antecipação de Valores" at bounding box center [976, 242] width 125 height 40
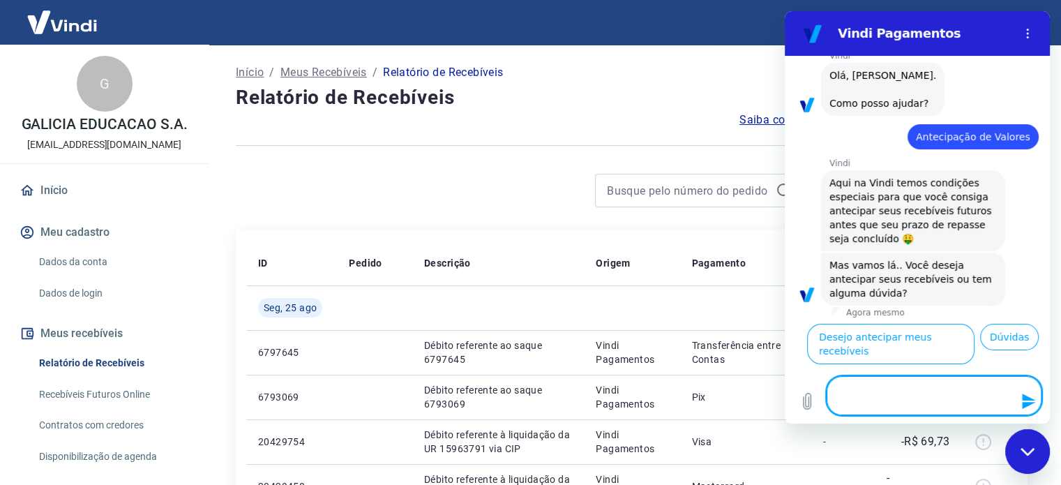
scroll to position [84, 0]
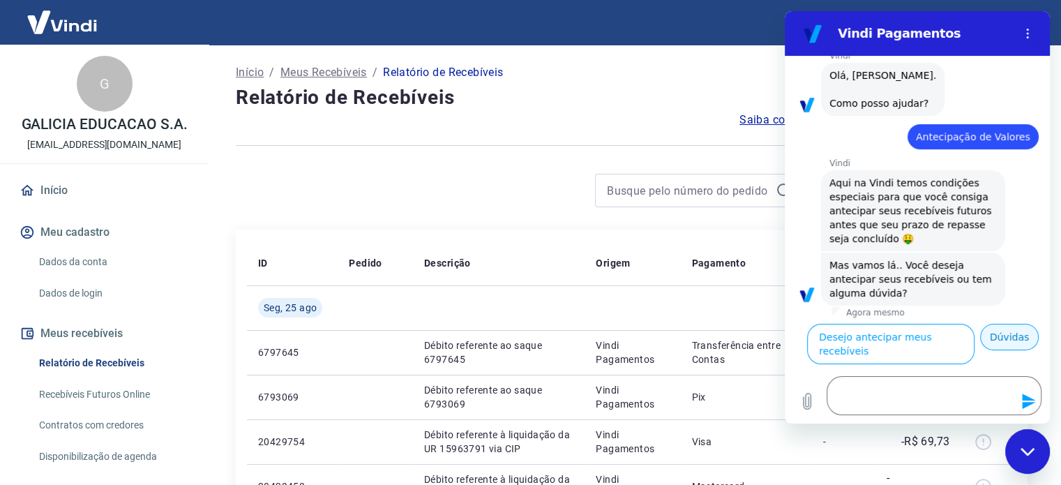
click at [1014, 348] on button "Dúvidas" at bounding box center [1009, 337] width 59 height 27
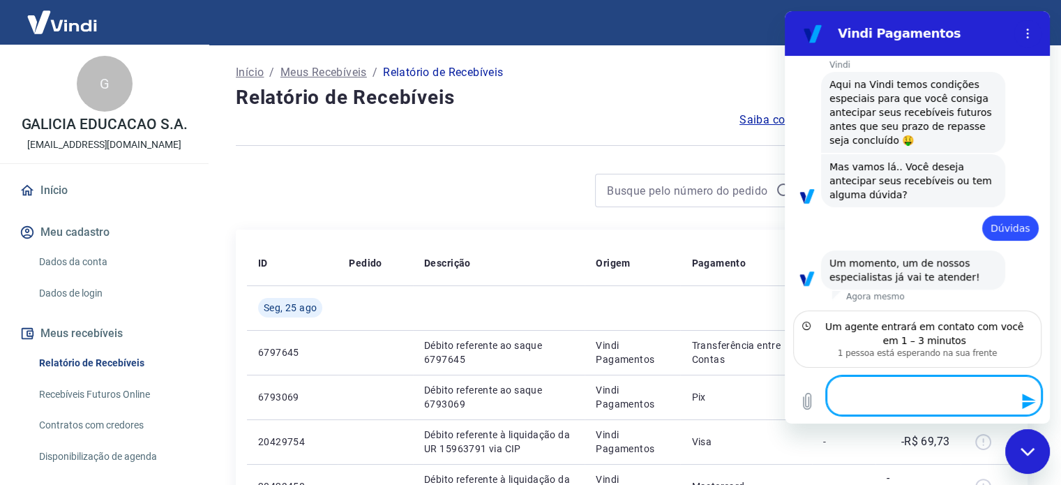
scroll to position [151, 0]
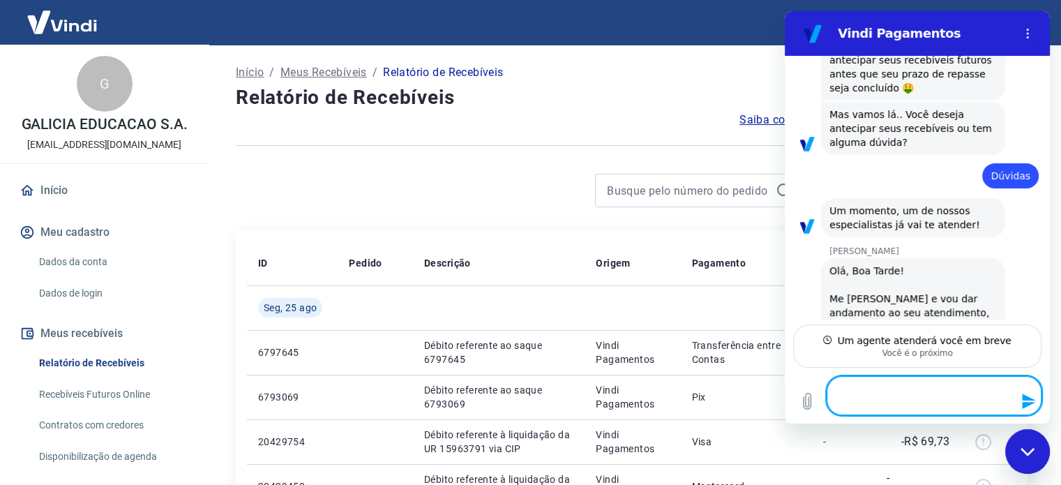
type textarea "x"
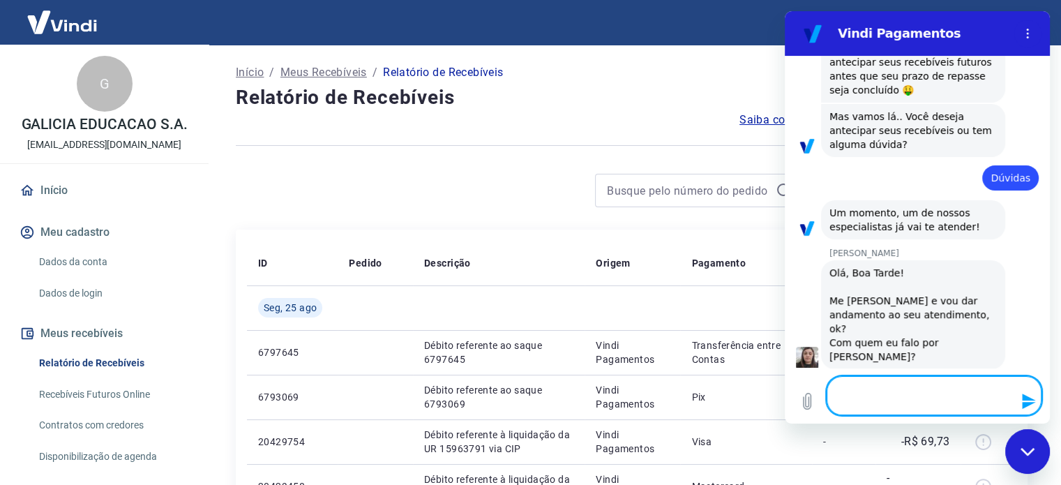
scroll to position [218, 0]
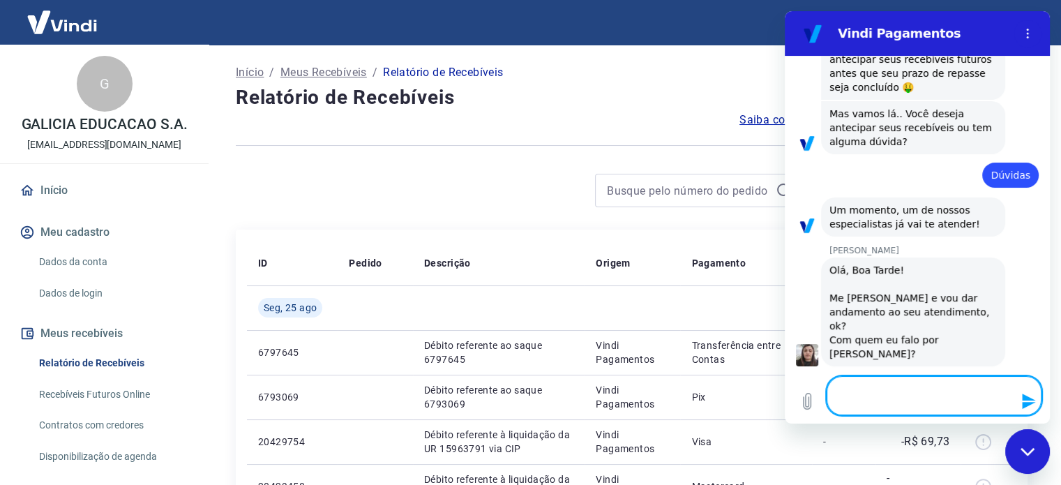
click at [885, 394] on textarea at bounding box center [934, 395] width 215 height 39
type textarea "B"
type textarea "x"
type textarea "Bo"
type textarea "x"
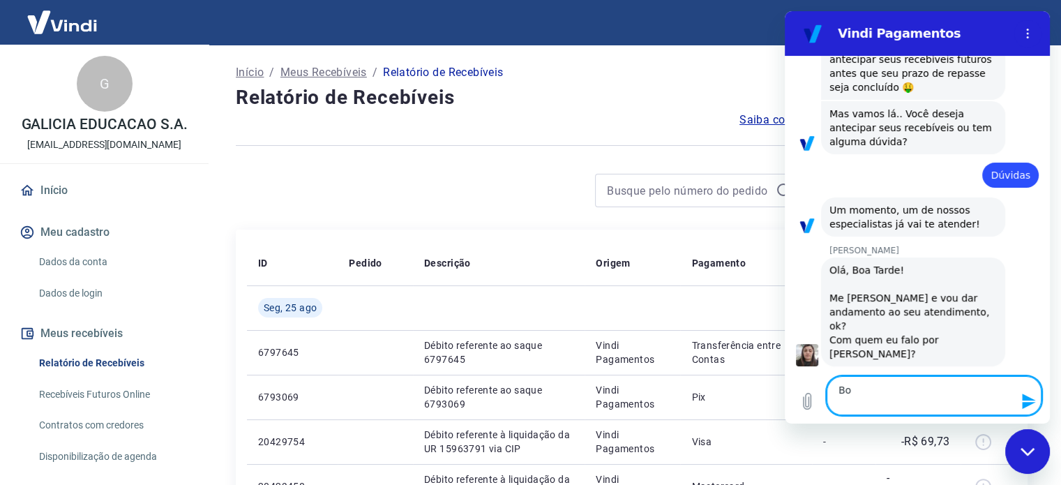
type textarea "Boa"
type textarea "x"
type textarea "Boa"
type textarea "x"
type textarea "Boa"
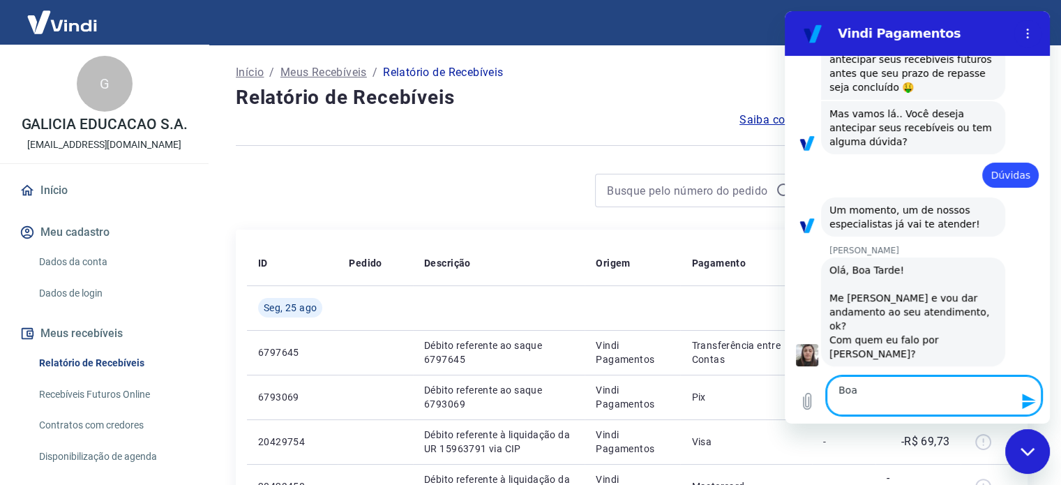
type textarea "x"
type textarea "Boa T"
type textarea "x"
type textarea "Boa Tr"
type textarea "x"
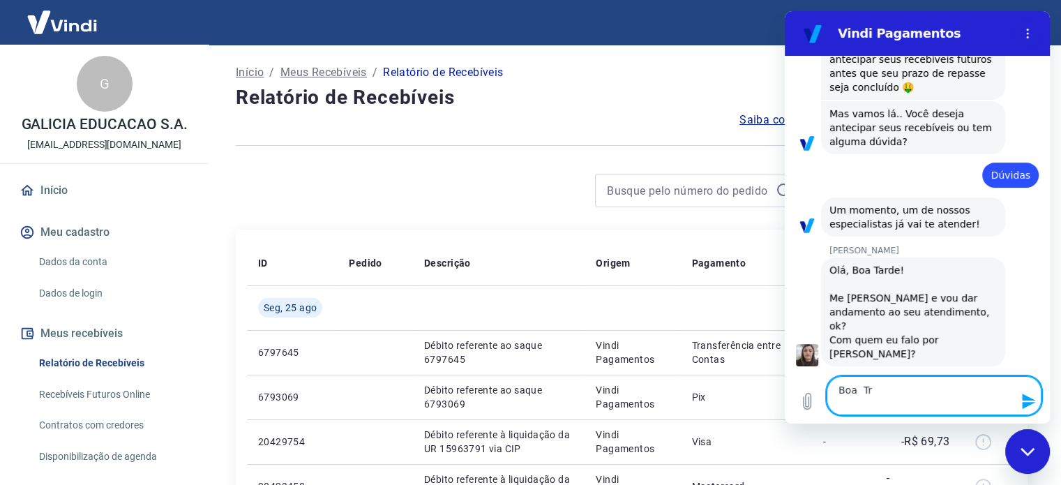
type textarea "Boa Tra"
type textarea "x"
type textarea "Boa Trad"
type textarea "x"
type textarea "Boa Trad="
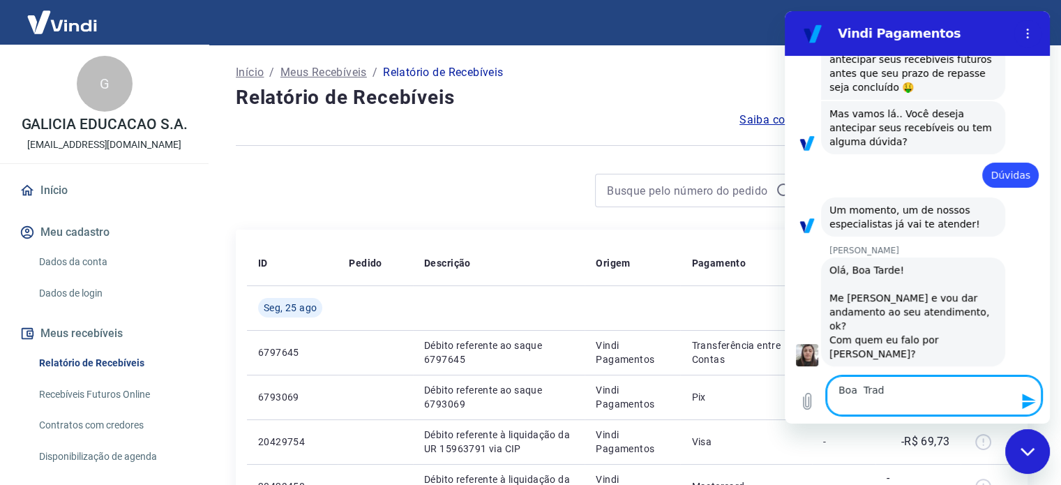
type textarea "x"
type textarea "Boa Trad"
type textarea "x"
type textarea "Boa Tra"
type textarea "x"
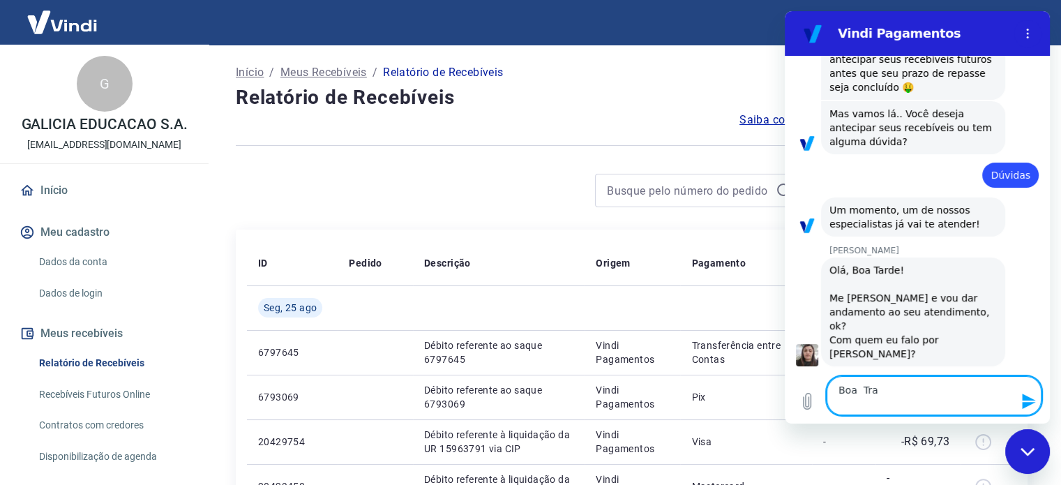
type textarea "Boa Tr"
type textarea "x"
type textarea "Boa T"
type textarea "x"
type textarea "Boa Ta"
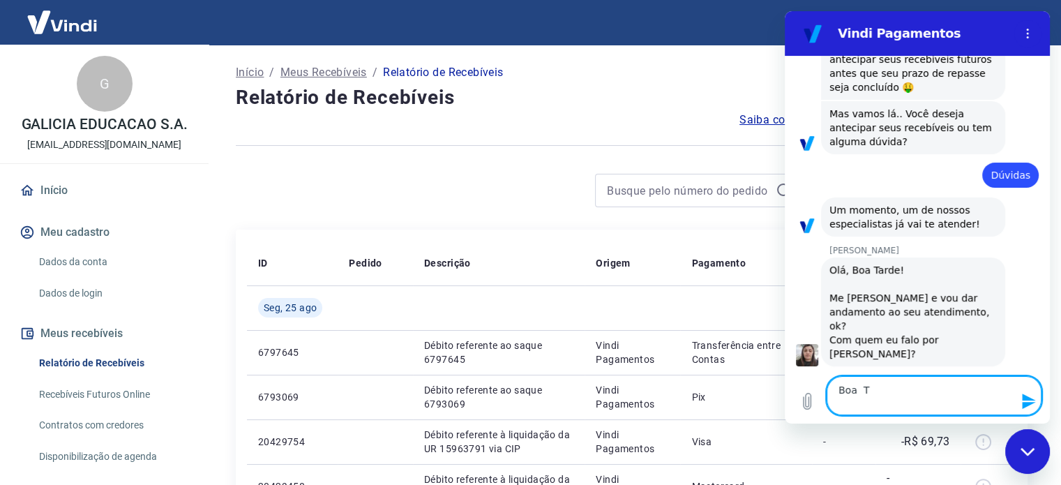
type textarea "x"
type textarea "Boa Tar"
type textarea "x"
type textarea "Boa Tard"
type textarea "x"
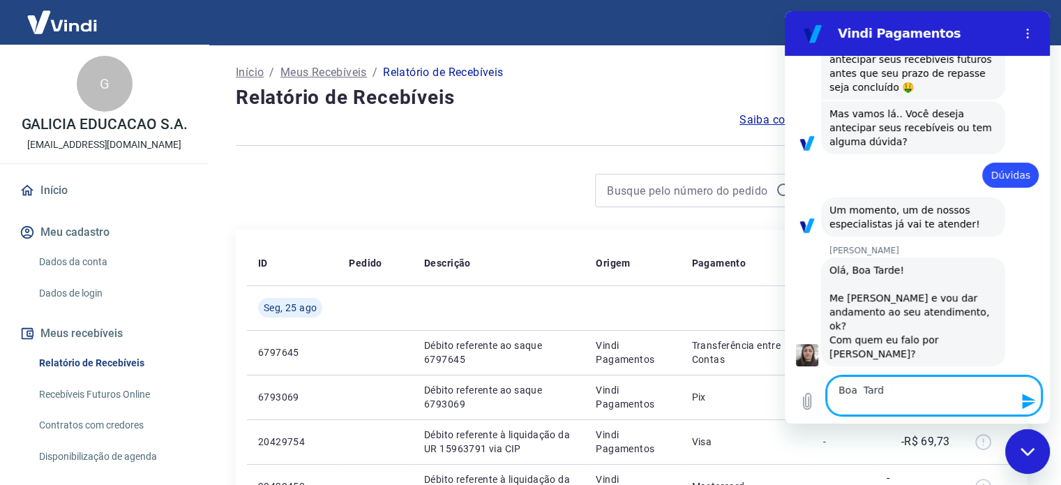
type textarea "Boa Tarde"
type textarea "x"
type textarea "Boa Tarde."
type textarea "x"
type textarea "Boa Tarde."
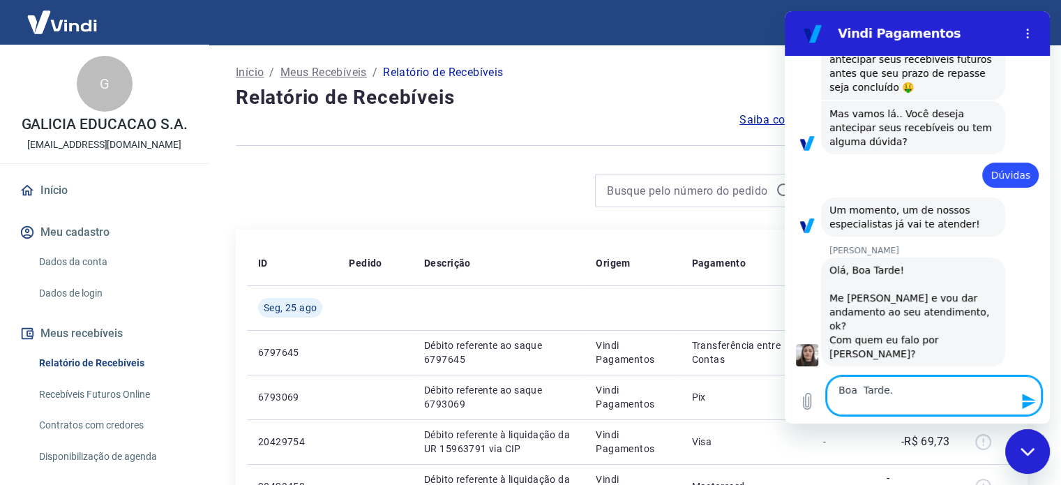
type textarea "x"
type textarea "Boa Tarde."
type textarea "x"
type textarea "Boa Tarde. O"
type textarea "x"
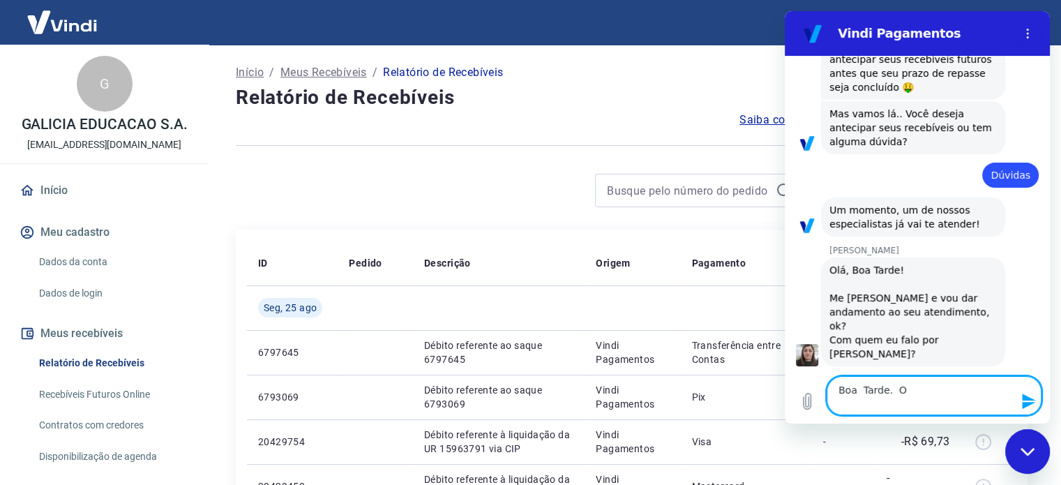
type textarea "Boa Tarde. OK"
type textarea "x"
type textarea "Boa Tarde. OK"
type textarea "x"
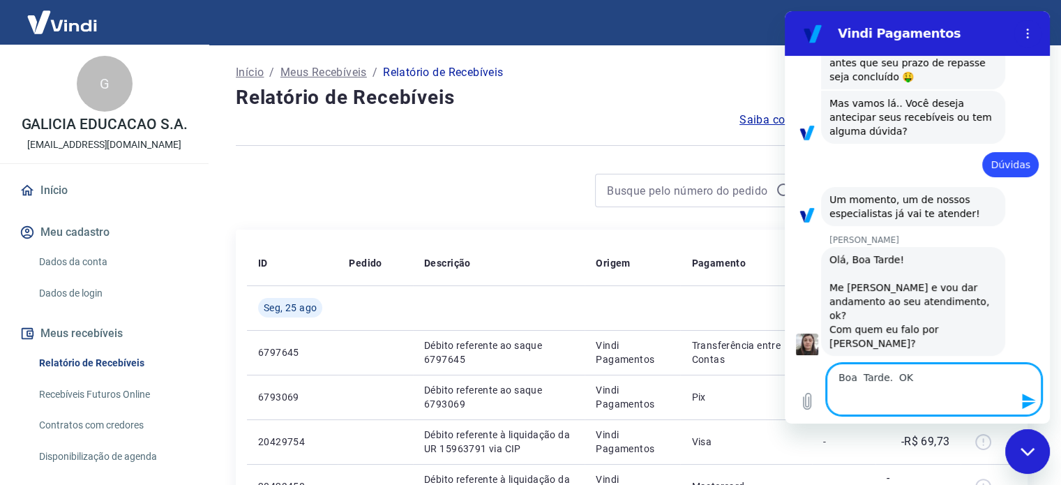
type textarea "Boa Tarde. OK C"
type textarea "x"
type textarea "Boa Tarde. OK Co"
type textarea "x"
type textarea "Boa Tarde. OK Co"
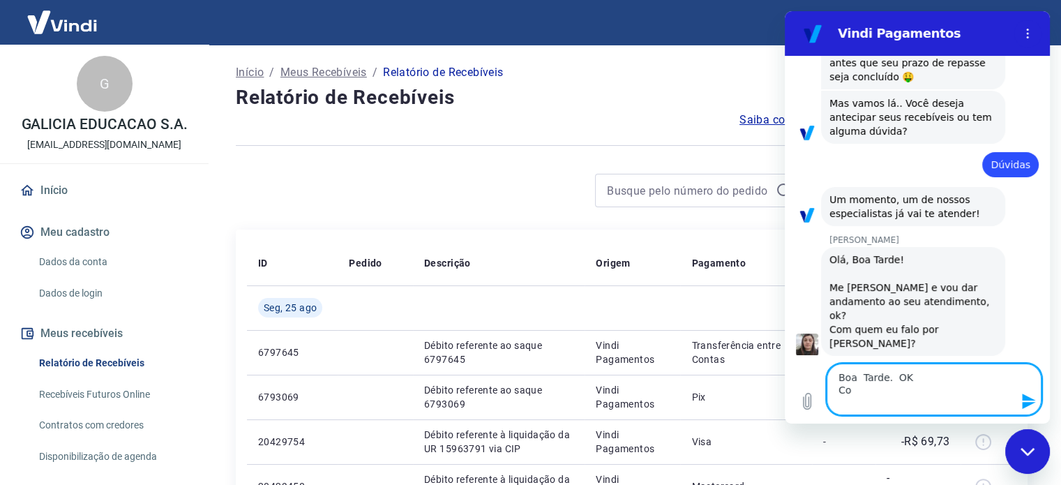
type textarea "x"
type textarea "Boa Tarde. OK Co"
type textarea "x"
type textarea "Boa Tarde. OK C"
type textarea "x"
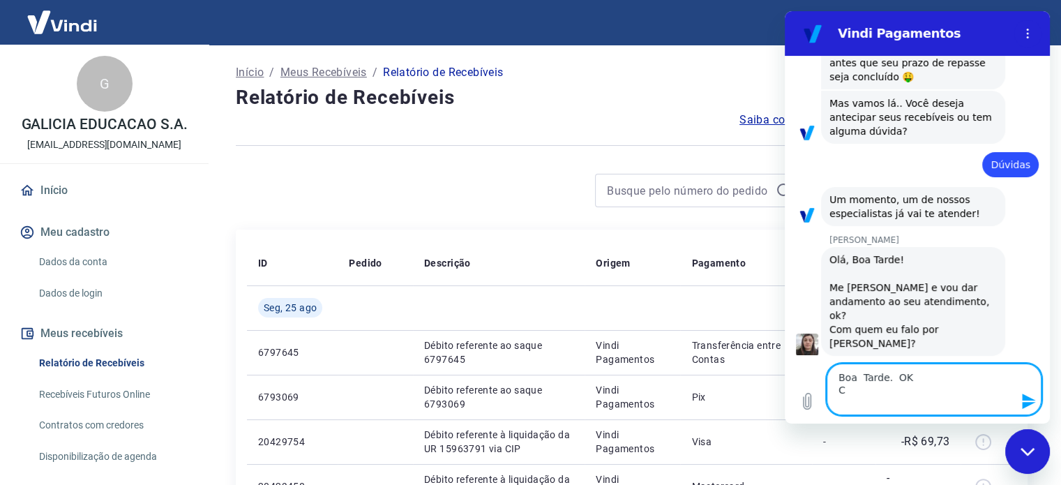
type textarea "Boa Tarde. OK"
type textarea "x"
type textarea "Boa Tarde. OK C"
type textarea "x"
type textarea "Boa Tarde. OK Co"
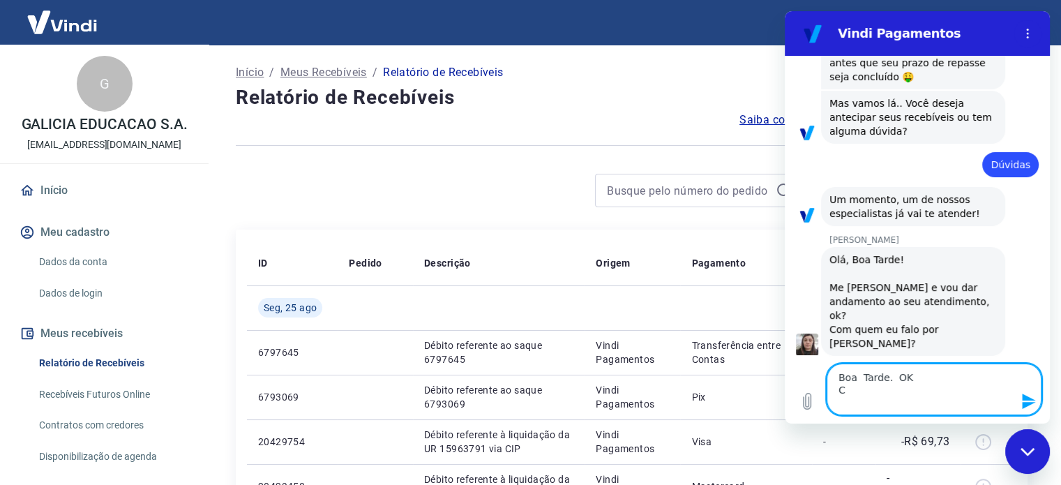
type textarea "x"
type textarea "Boa Tarde. OK Com"
type textarea "x"
type textarea "Boa Tarde. OK Com"
type textarea "x"
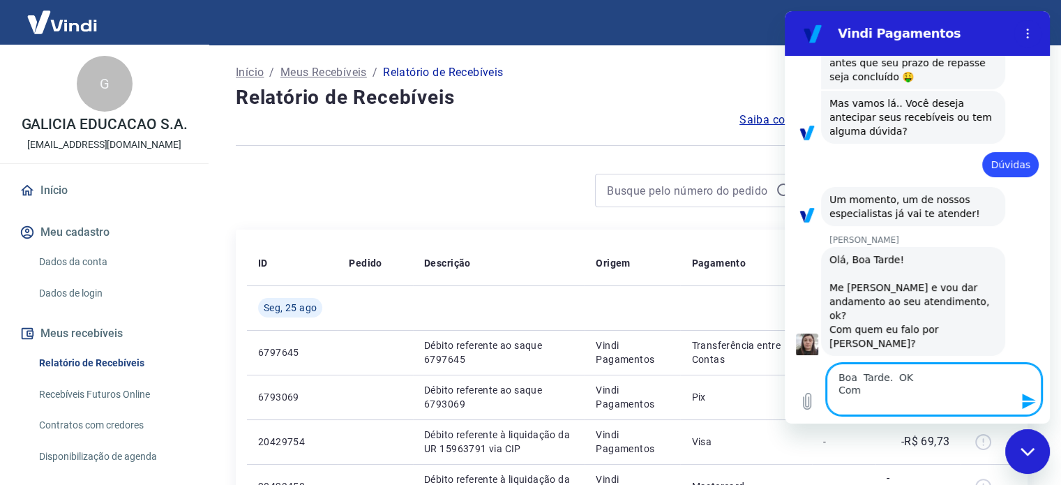
type textarea "Boa Tarde. OK Com"
type textarea "x"
type textarea "Boa Tarde. OK Com V"
type textarea "x"
type textarea "Boa Tarde. OK Com Vi"
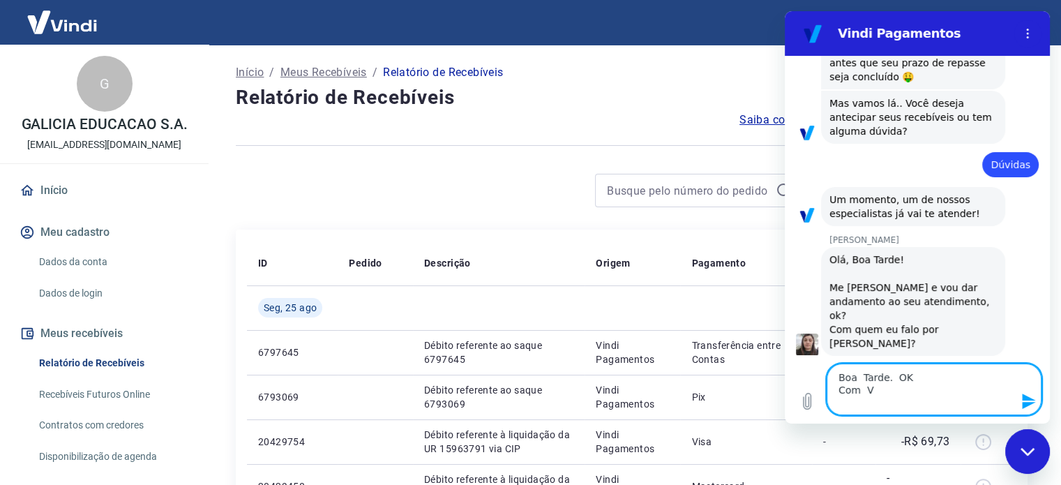
type textarea "x"
type textarea "Boa Tarde. OK Com Viv"
type textarea "x"
type textarea "Boa Tarde. OK Com Vivi"
type textarea "x"
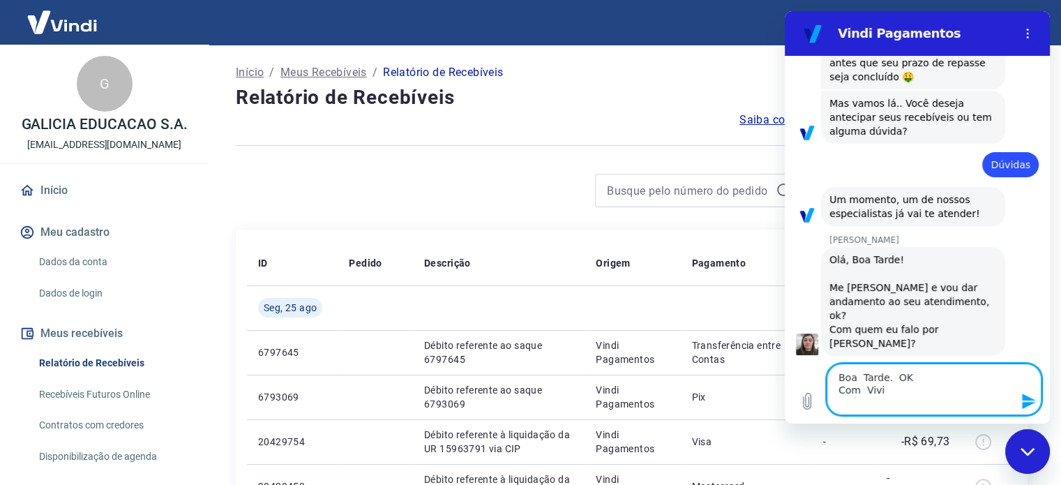
type textarea "Boa Tarde. OK Com Vivia"
type textarea "x"
type textarea "Boa Tarde. OK Com Vivian"
type textarea "x"
type textarea "Boa Tarde. OK Com Viviane"
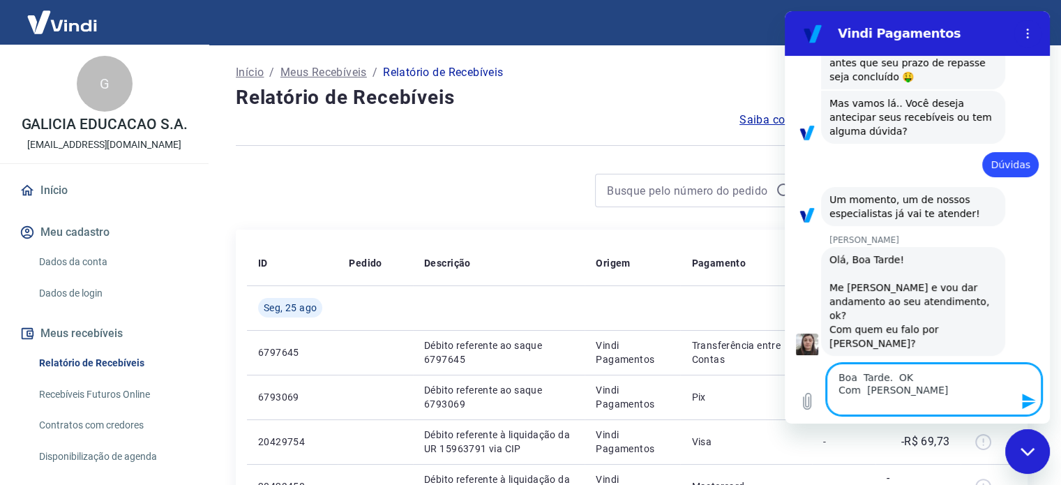
type textarea "x"
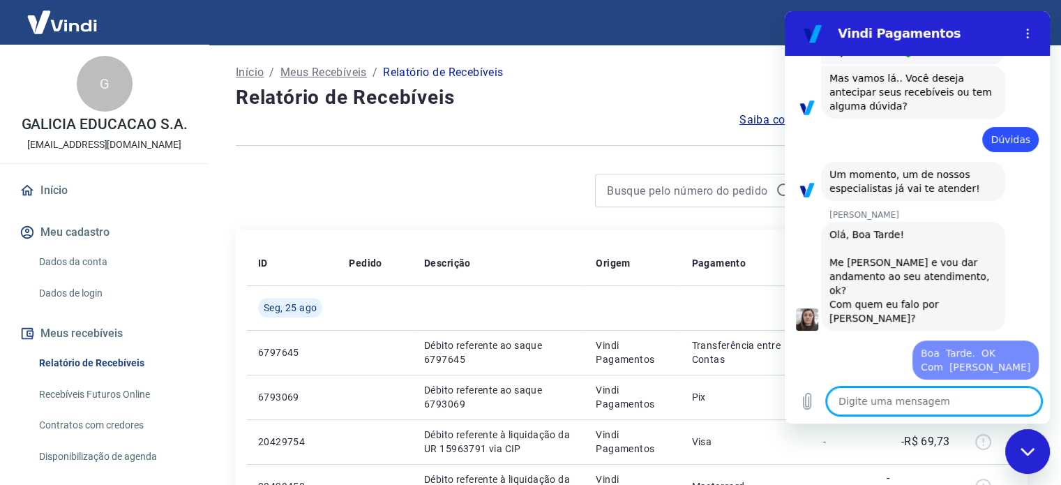
type textarea "x"
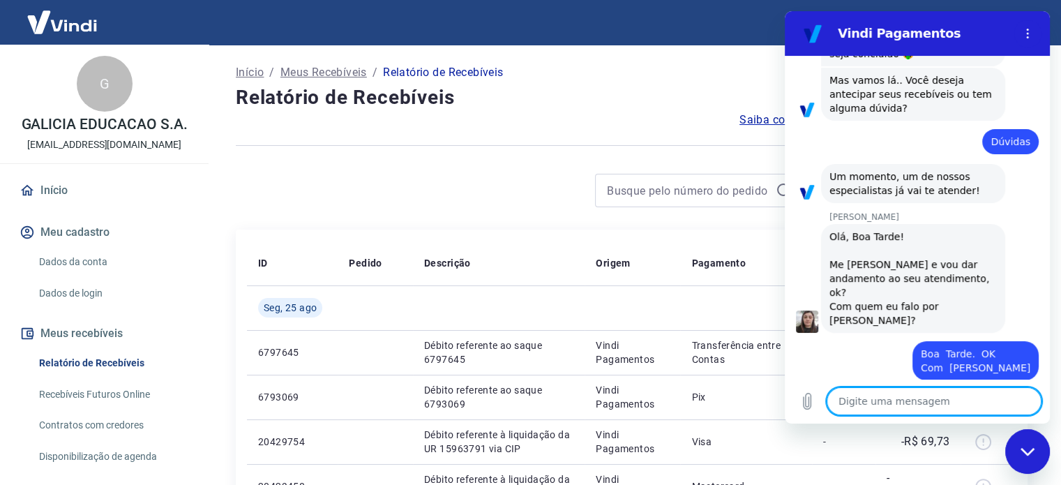
scroll to position [255, 0]
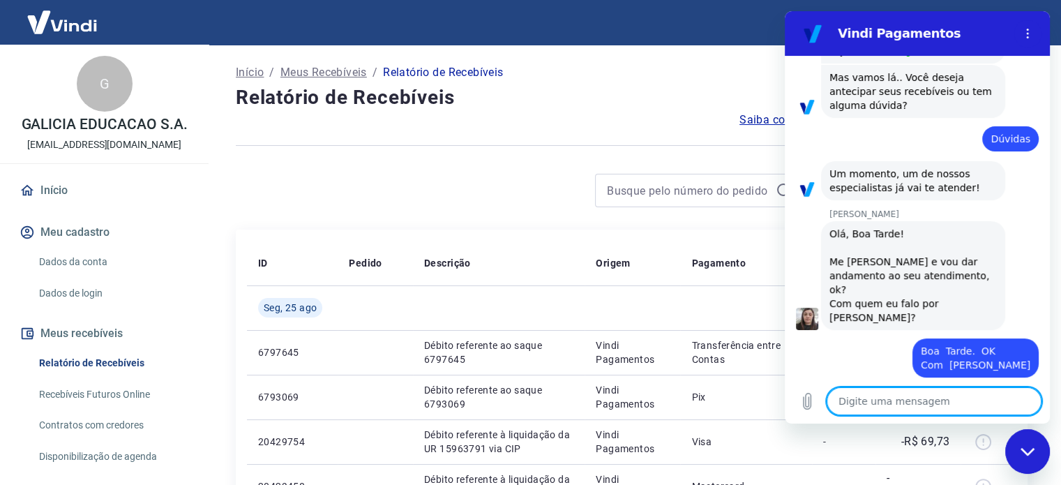
type textarea "O"
type textarea "x"
type textarea "Ol"
type textarea "x"
type textarea "Olá"
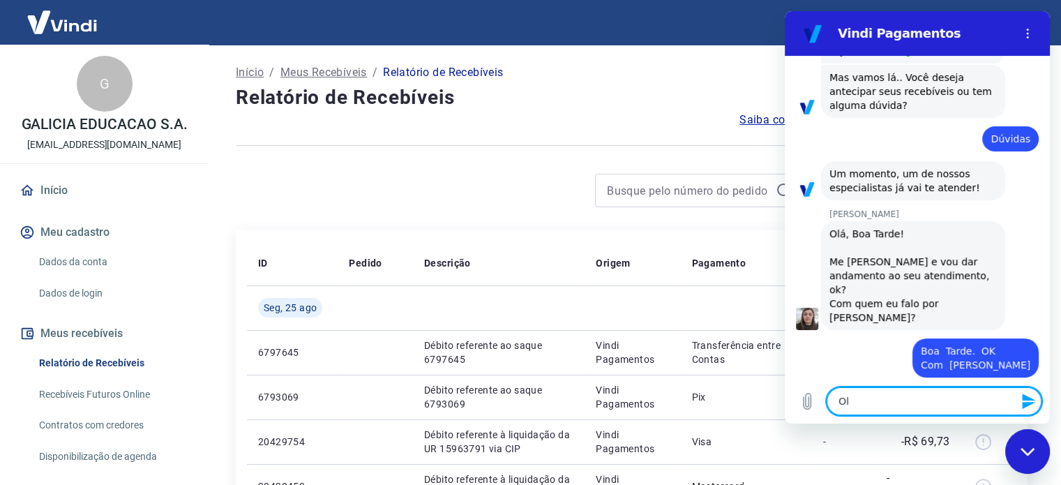
type textarea "x"
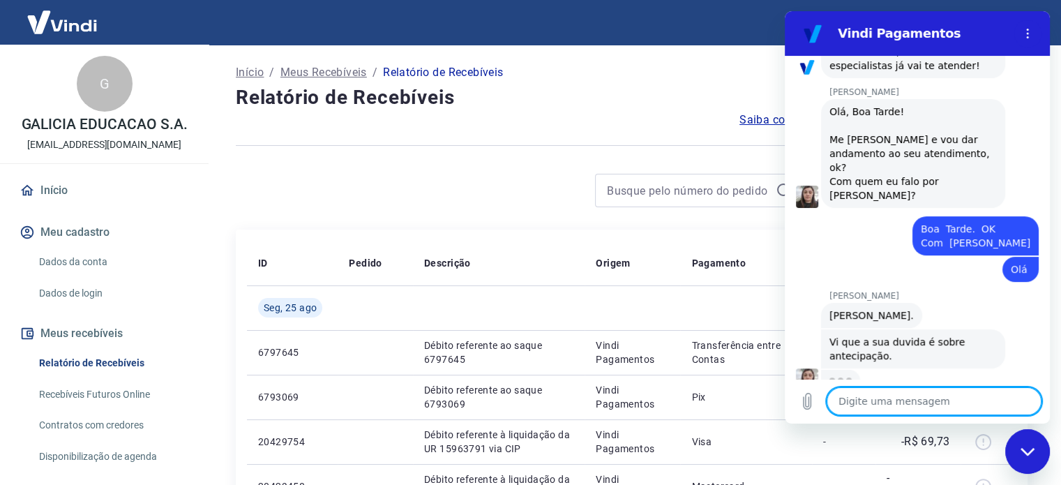
scroll to position [375, 0]
type textarea "x"
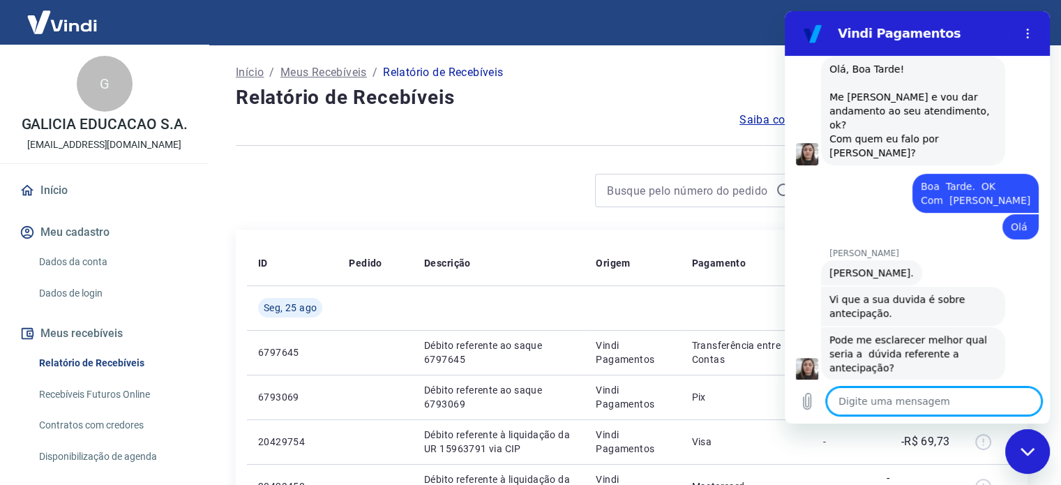
scroll to position [422, 0]
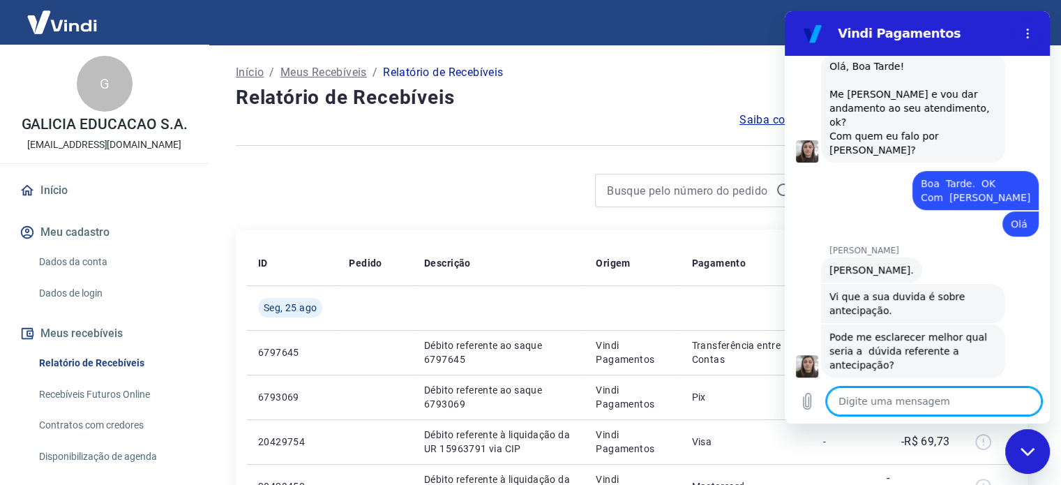
click at [916, 399] on textarea at bounding box center [934, 401] width 215 height 28
type textarea "P"
type textarea "x"
type textarea "Pr"
type textarea "x"
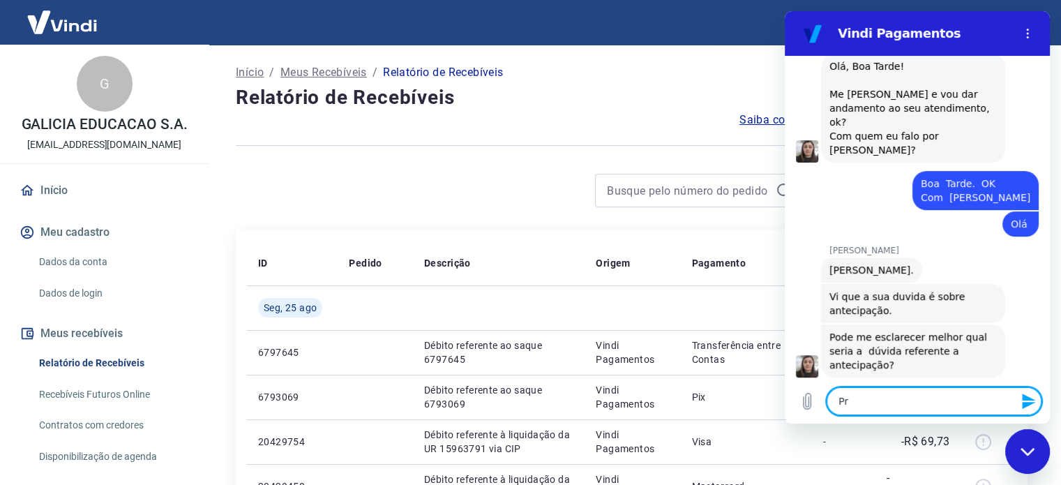
type textarea "Pra"
type textarea "x"
type textarea "Praz"
type textarea "x"
type textarea "Praze"
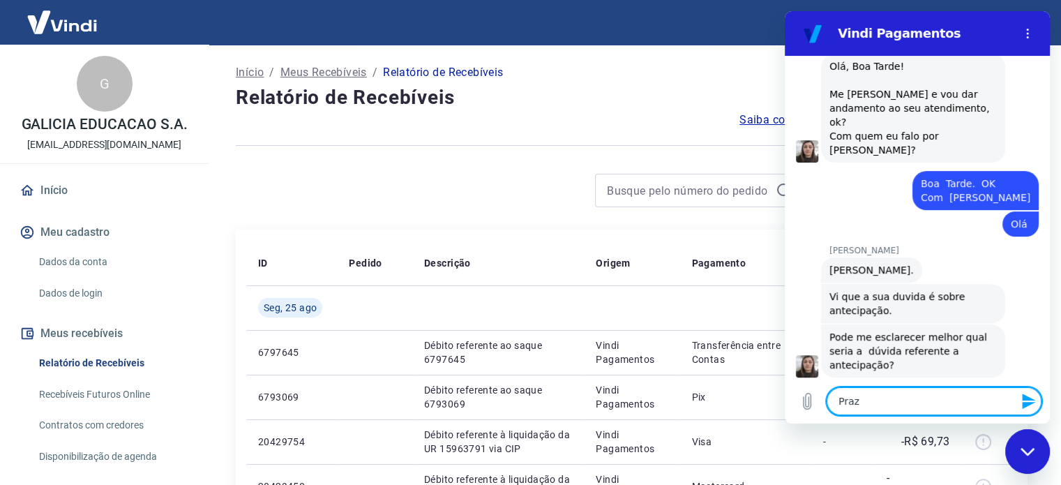
type textarea "x"
type textarea "Prazer"
type textarea "x"
type textarea "Prazer."
type textarea "x"
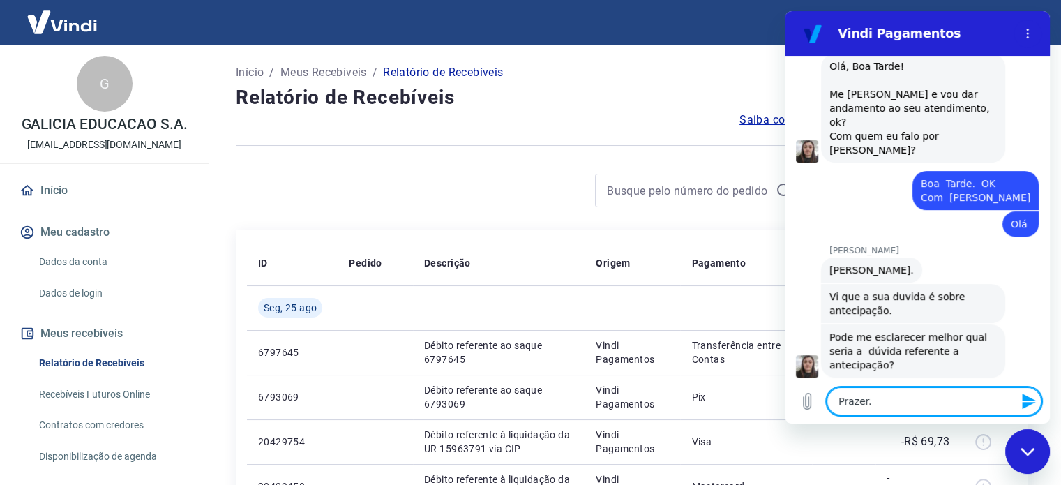
type textarea "Prazer."
type textarea "x"
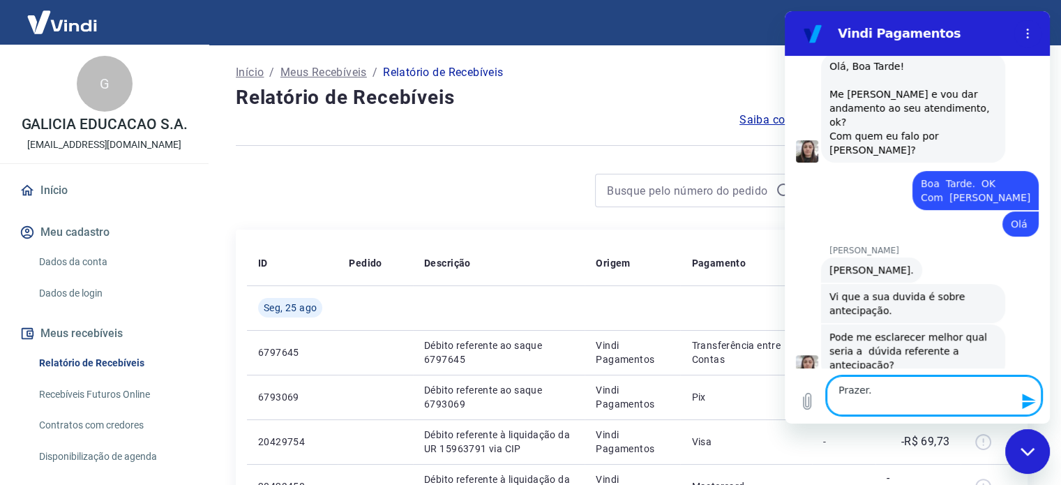
type textarea "Prazer. G"
type textarea "x"
type textarea "Prazer. Go"
type textarea "x"
type textarea "Prazer. Gos"
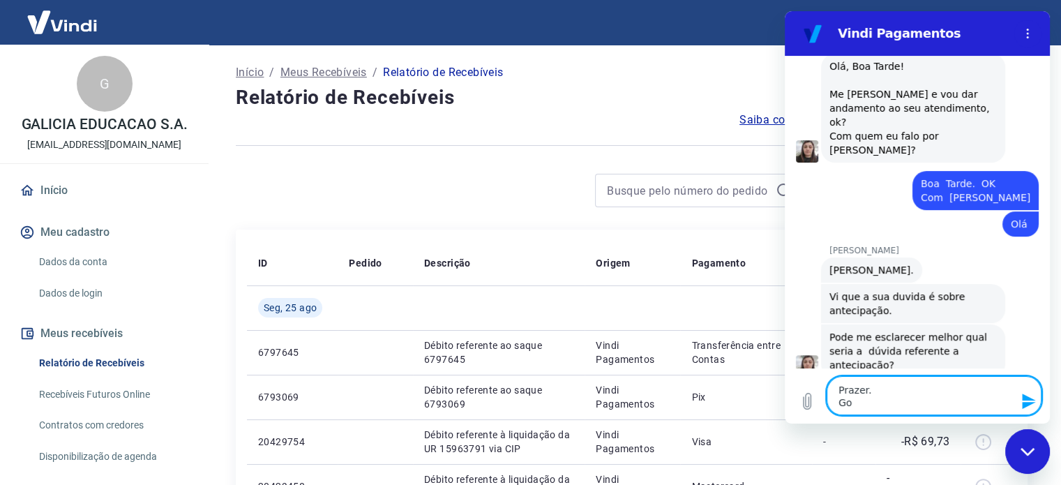
type textarea "x"
type textarea "Prazer. Gost"
type textarea "x"
type textarea "Prazer. Gosta"
type textarea "x"
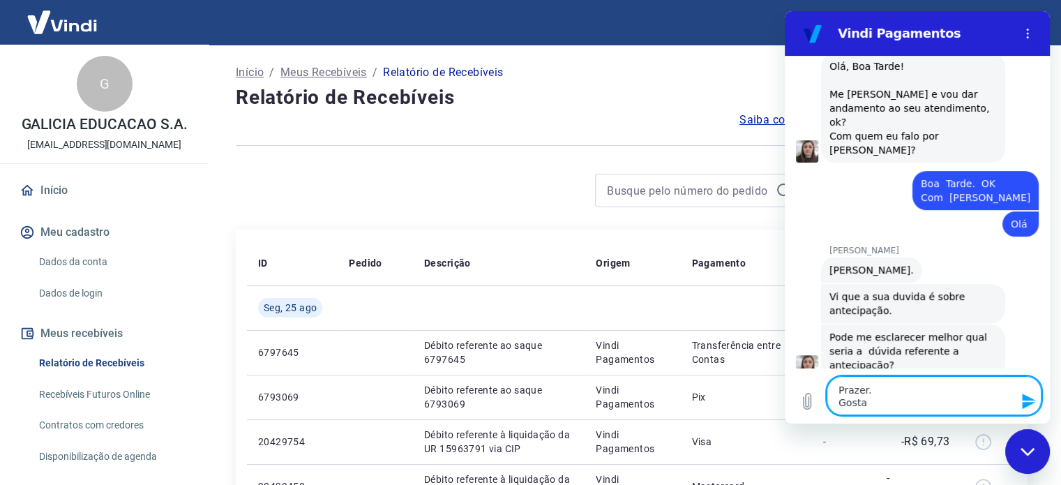
type textarea "Prazer. Gostar"
type textarea "x"
type textarea "Prazer. Gostari"
type textarea "x"
type textarea "Prazer. Gostaria"
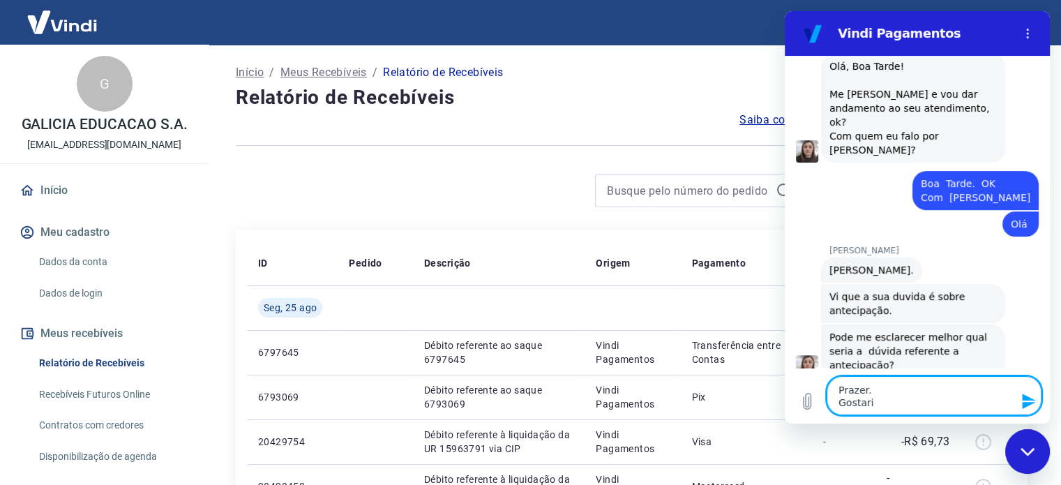
type textarea "x"
type textarea "Prazer. Gostaria"
type textarea "x"
type textarea "Prazer. Gostaria d"
type textarea "x"
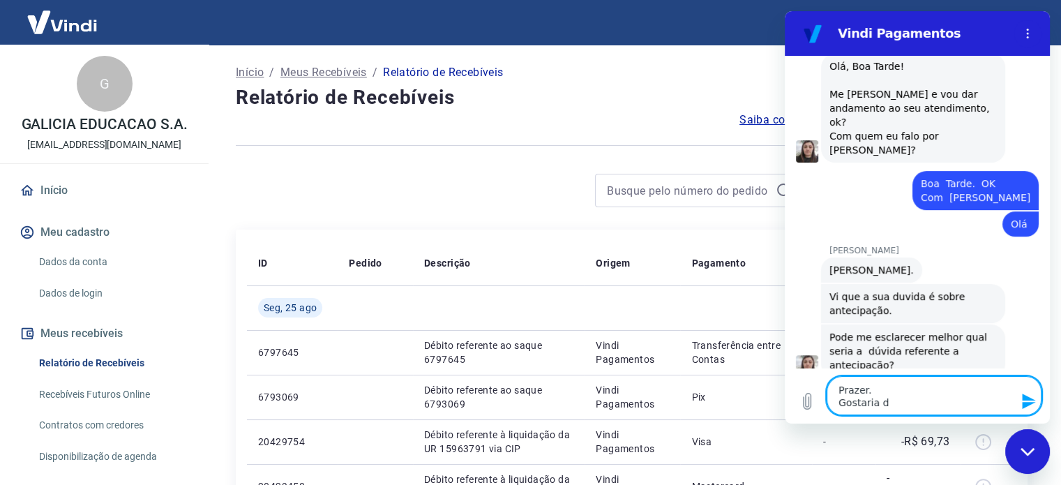
type textarea "Prazer. Gostaria de"
type textarea "x"
type textarea "Prazer. Gostaria de"
type textarea "x"
type textarea "Prazer. Gostaria de"
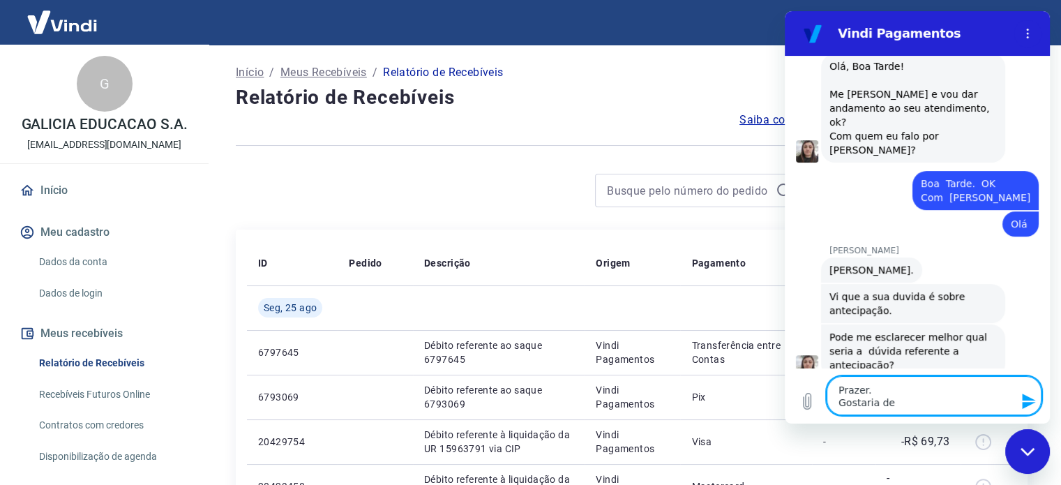
type textarea "x"
type textarea "Prazer. Gostaria de s"
type textarea "x"
type textarea "Prazer. Gostaria de sa"
type textarea "x"
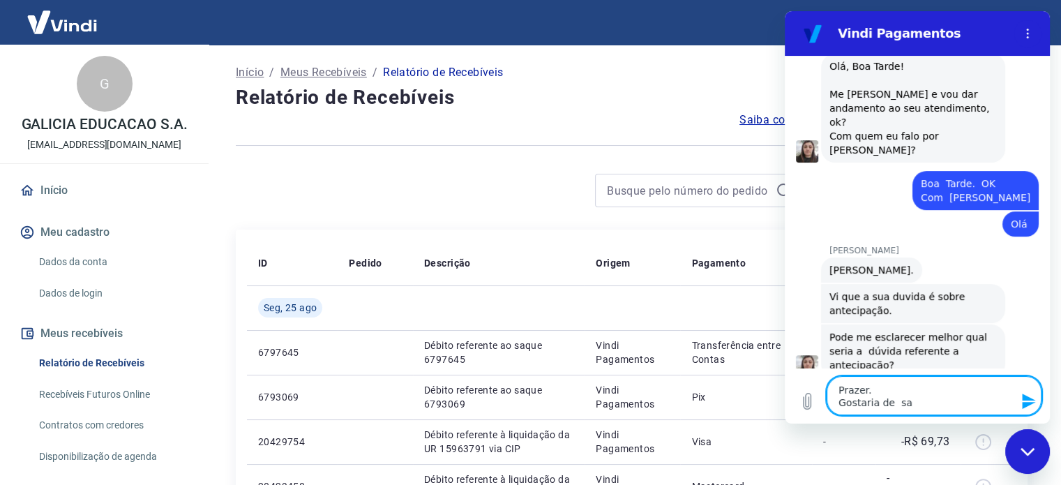
type textarea "Prazer. Gostaria de sab"
type textarea "x"
type textarea "Prazer. Gostaria de sabe"
type textarea "x"
type textarea "Prazer. Gostaria de saber"
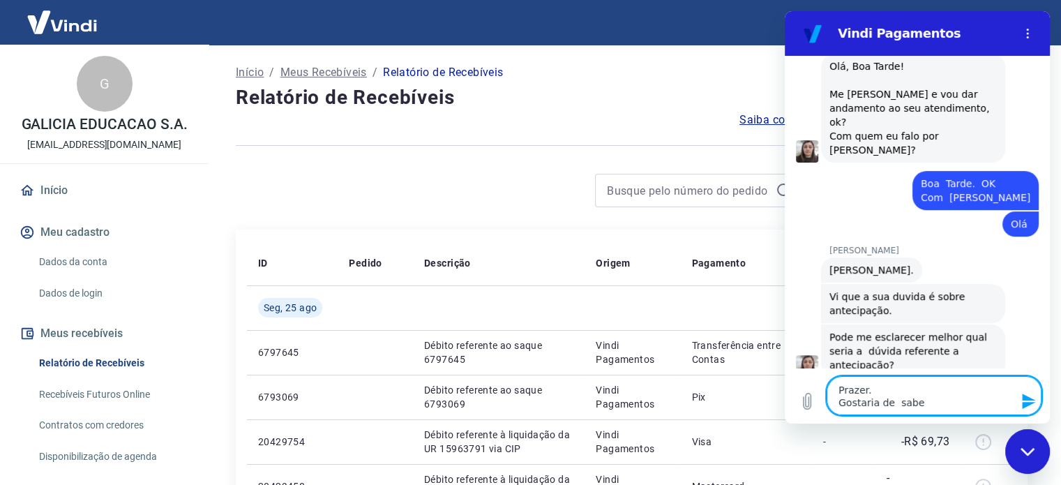
type textarea "x"
type textarea "Prazer. Gostaria de saber"
type textarea "x"
type textarea "Prazer. Gostaria de saber"
type textarea "x"
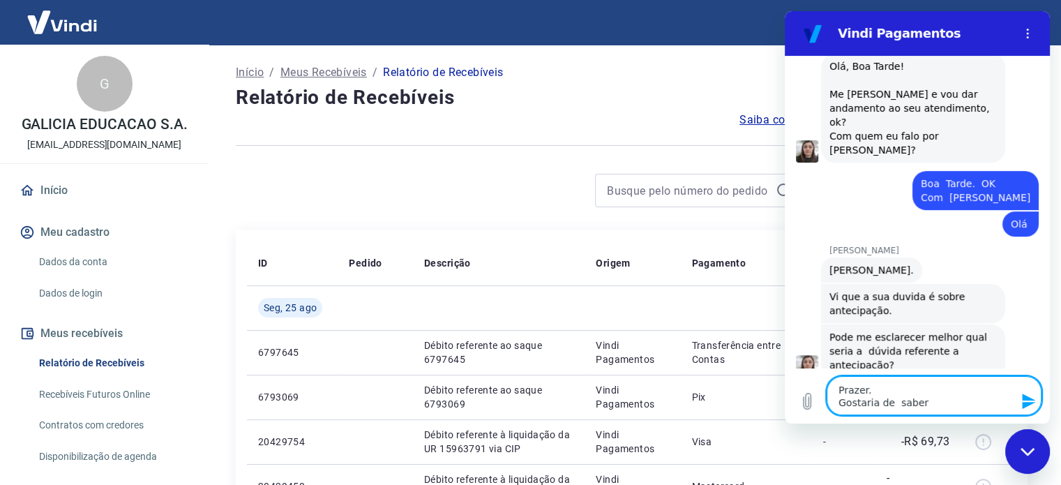
type textarea "Prazer. Gostaria de saber s"
type textarea "x"
type textarea "Prazer. Gostaria de saber se"
type textarea "x"
type textarea "Prazer. Gostaria de saber se"
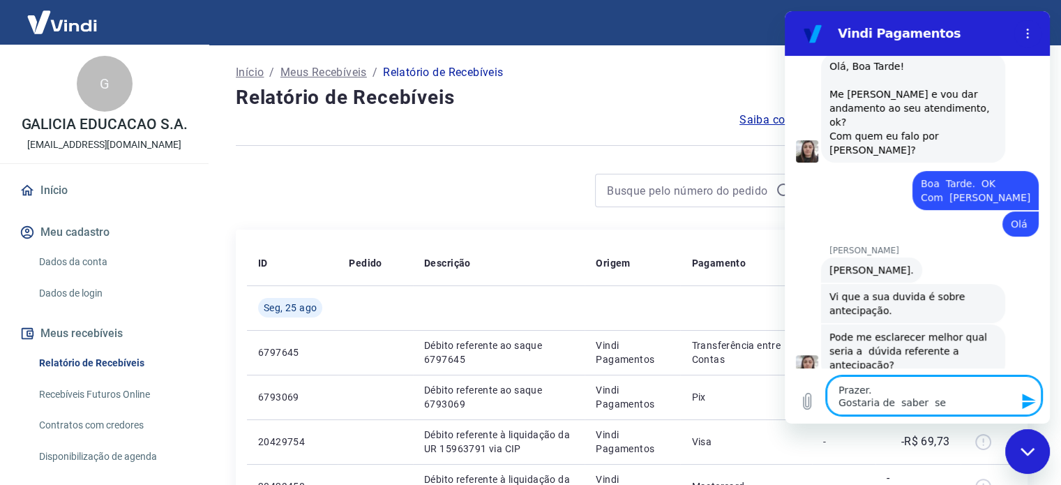
type textarea "x"
type textarea "Prazer. Gostaria de saber se"
type textarea "x"
type textarea "Prazer. Gostaria de saber se e"
type textarea "x"
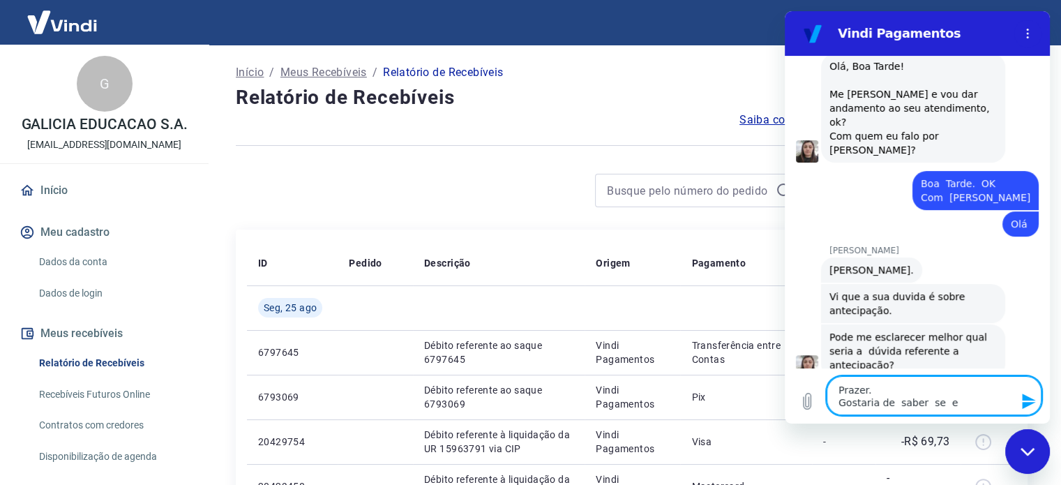
type textarea "Prazer. Gostaria de saber se es"
type textarea "x"
type textarea "Prazer. Gostaria de saber se ess"
type textarea "x"
type textarea "Prazer. Gostaria de saber se esse"
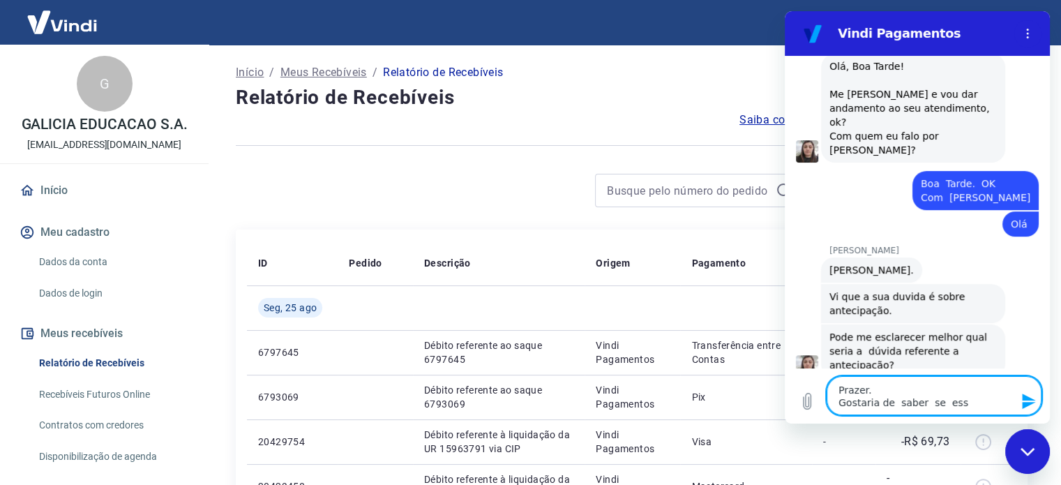
type textarea "x"
type textarea "Prazer. Gostaria de saber se esse"
type textarea "x"
type textarea "Prazer. Gostaria de saber se esse"
type textarea "x"
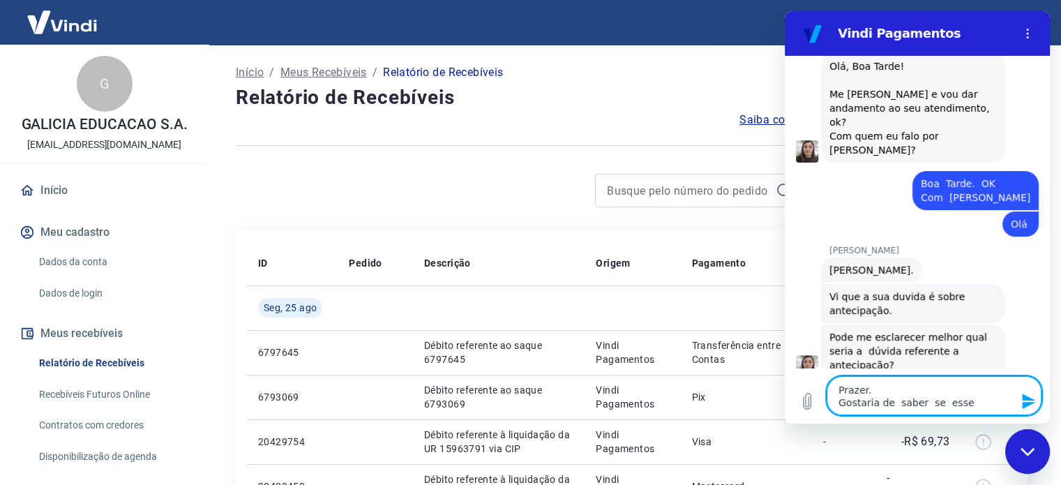
type textarea "Prazer. Gostaria de saber se esse v"
type textarea "x"
type textarea "Prazer. Gostaria de saber se esse va"
type textarea "x"
type textarea "Prazer. Gostaria de saber se esse val"
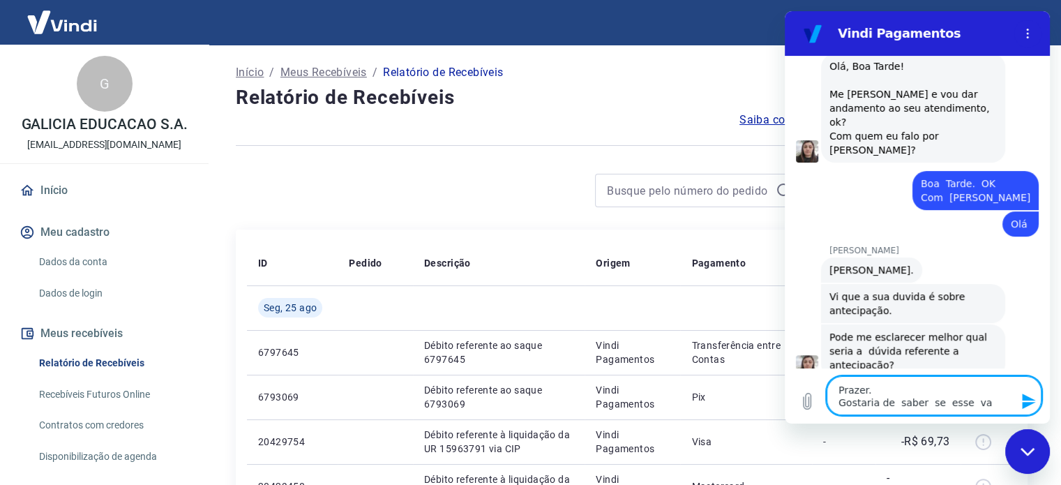
type textarea "x"
type textarea "Prazer. Gostaria de saber se esse valo"
type textarea "x"
type textarea "Prazer. Gostaria de saber se esse valor"
type textarea "x"
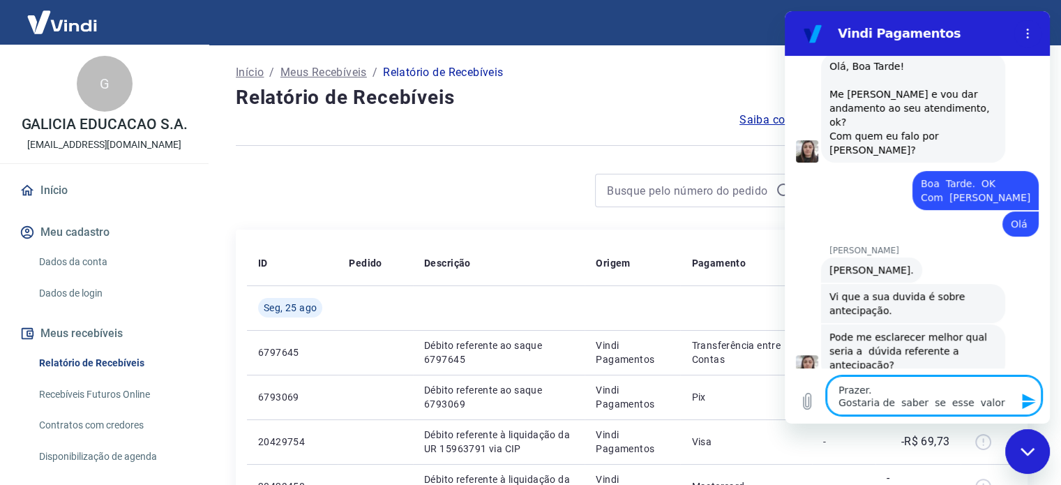
type textarea "Prazer. Gostaria de saber se esse valor"
type textarea "x"
type textarea "Prazer. Gostaria de saber se esse valor"
type textarea "x"
type textarea "Prazer. Gostaria de saber se esse valor q"
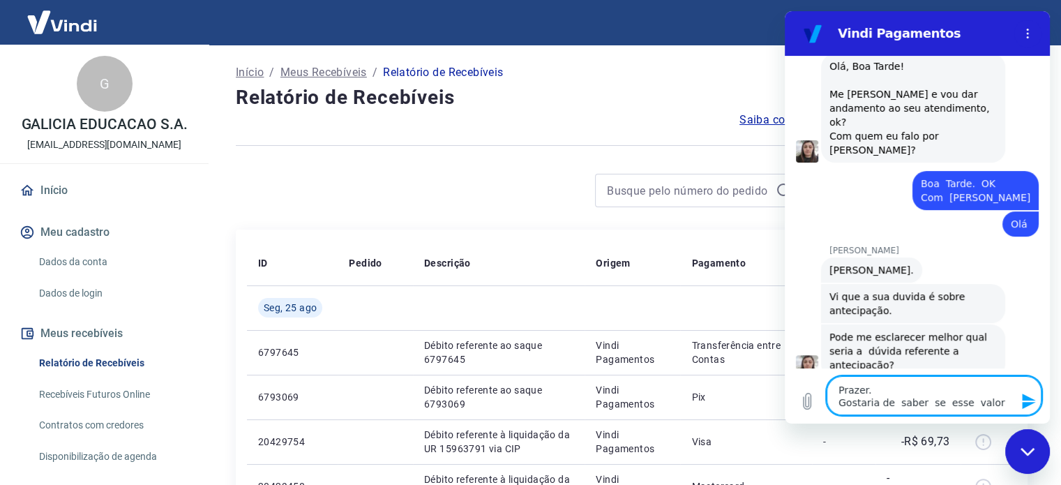
type textarea "x"
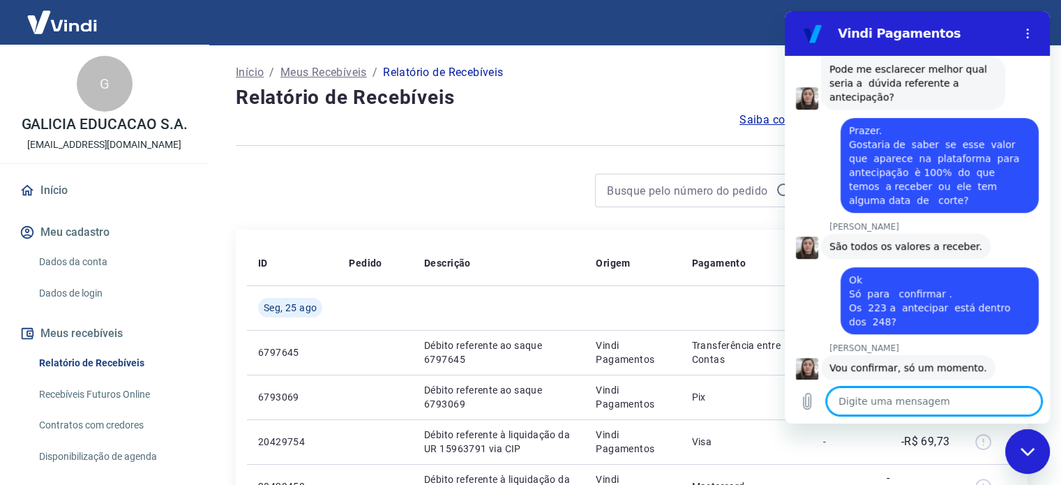
scroll to position [693, 0]
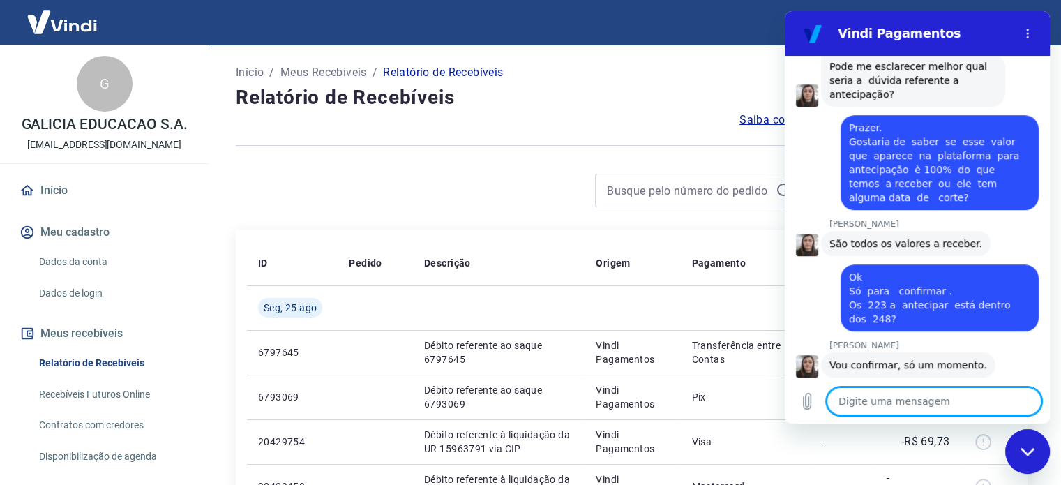
click at [842, 403] on textarea at bounding box center [934, 401] width 215 height 28
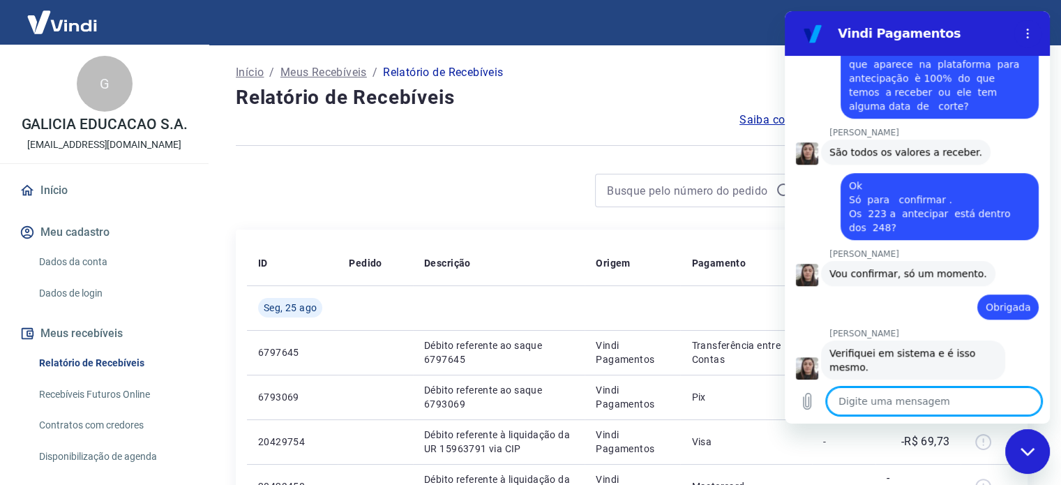
scroll to position [787, 0]
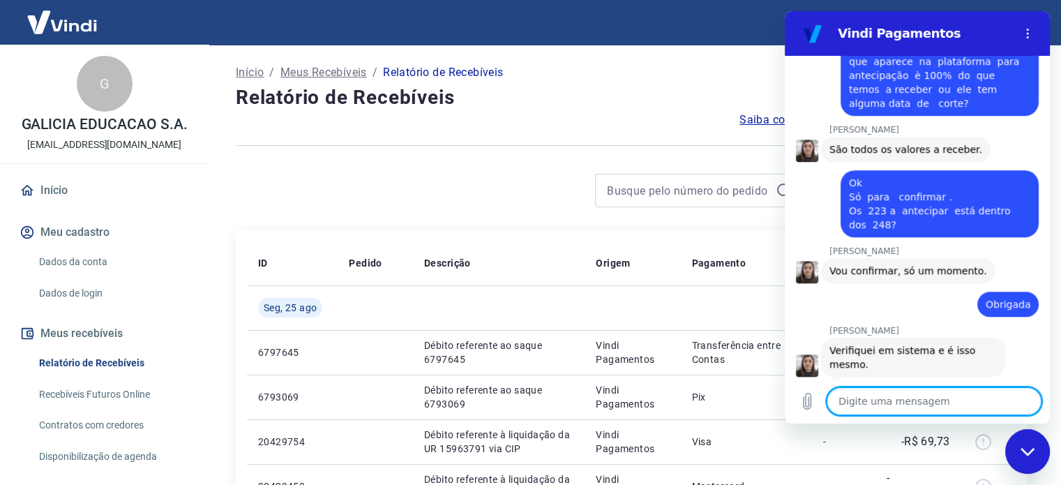
click at [855, 398] on textarea at bounding box center [934, 401] width 215 height 28
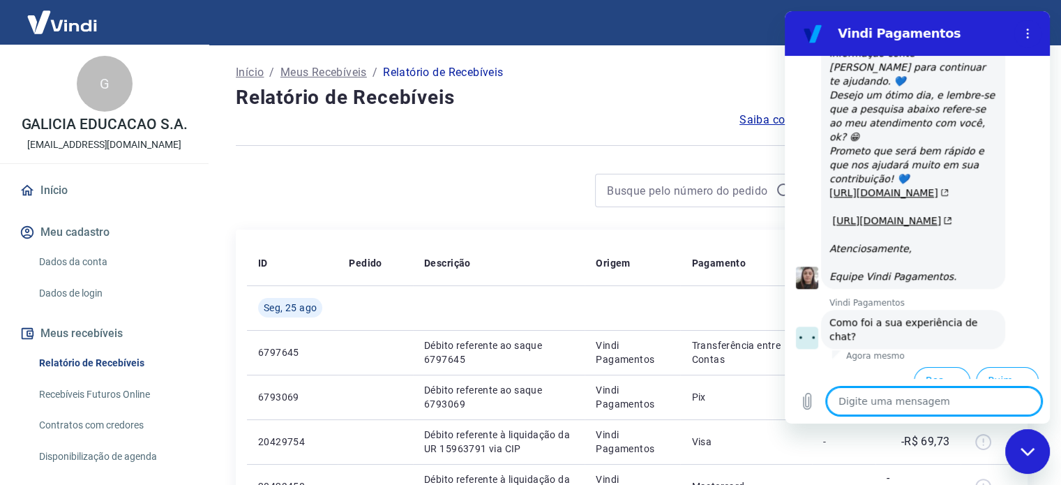
scroll to position [1330, 0]
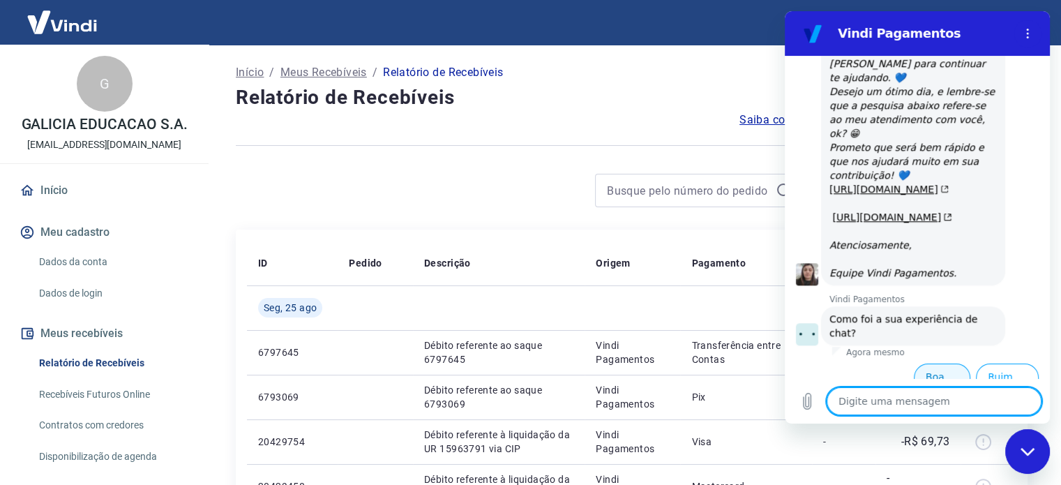
click at [927, 363] on button "Boa 👍" at bounding box center [942, 383] width 57 height 40
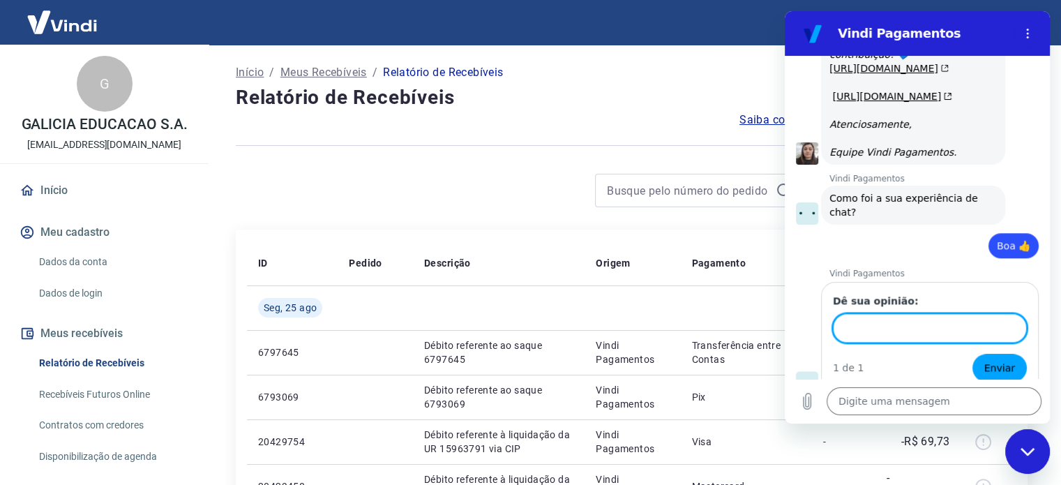
scroll to position [1450, 0]
click at [1031, 31] on icon "Menu de opções" at bounding box center [1027, 33] width 11 height 11
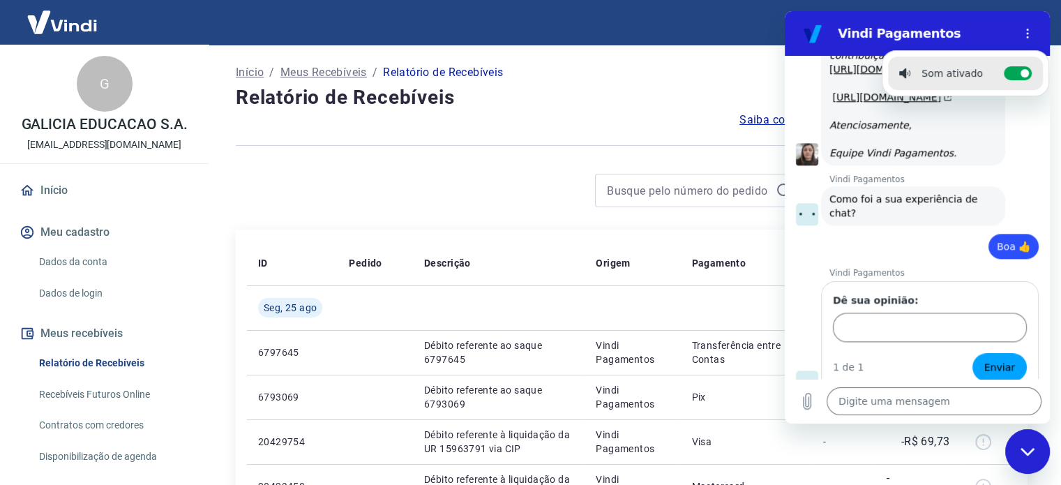
click at [686, 24] on div "Sair" at bounding box center [530, 22] width 1061 height 45
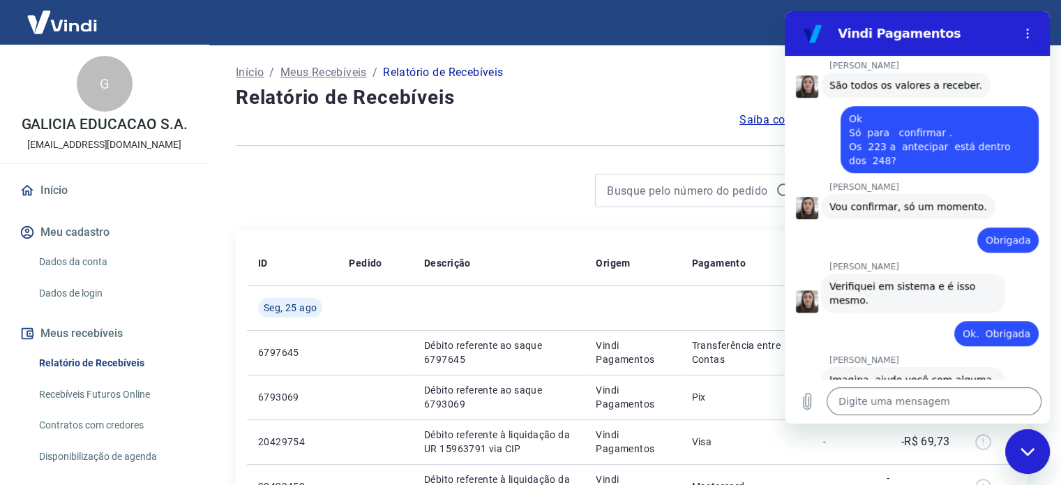
scroll to position [823, 0]
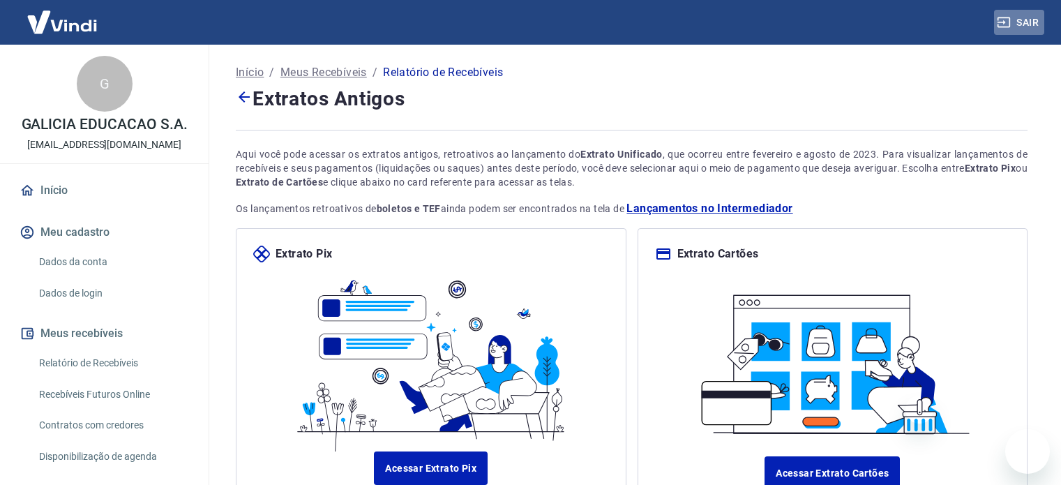
click at [1025, 28] on button "Sair" at bounding box center [1019, 23] width 50 height 26
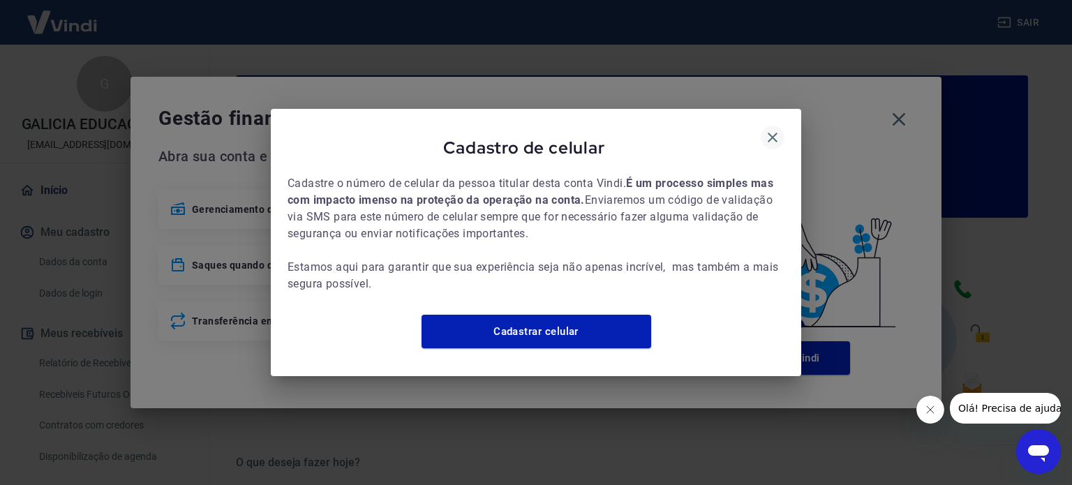
click at [769, 133] on icon "button" at bounding box center [772, 138] width 10 height 10
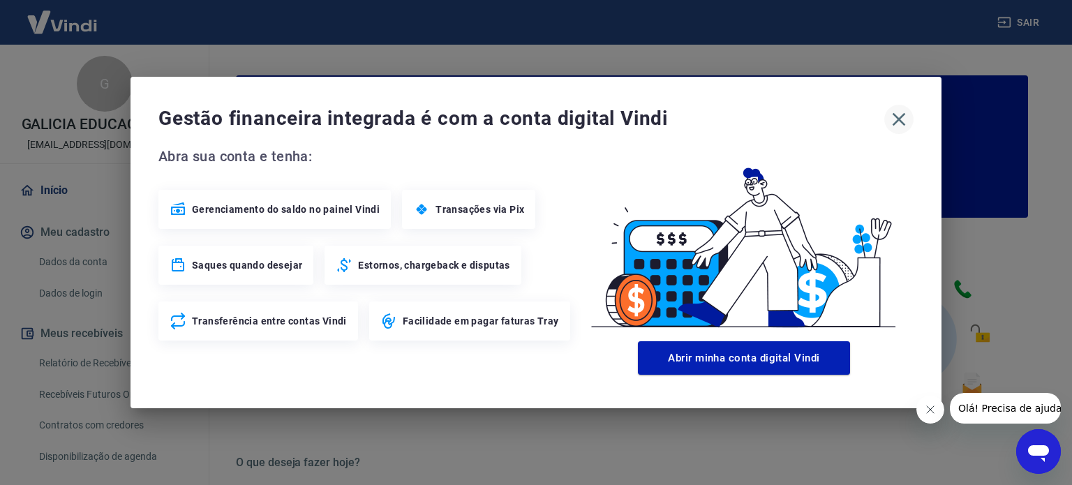
click at [896, 117] on icon "button" at bounding box center [898, 119] width 13 height 13
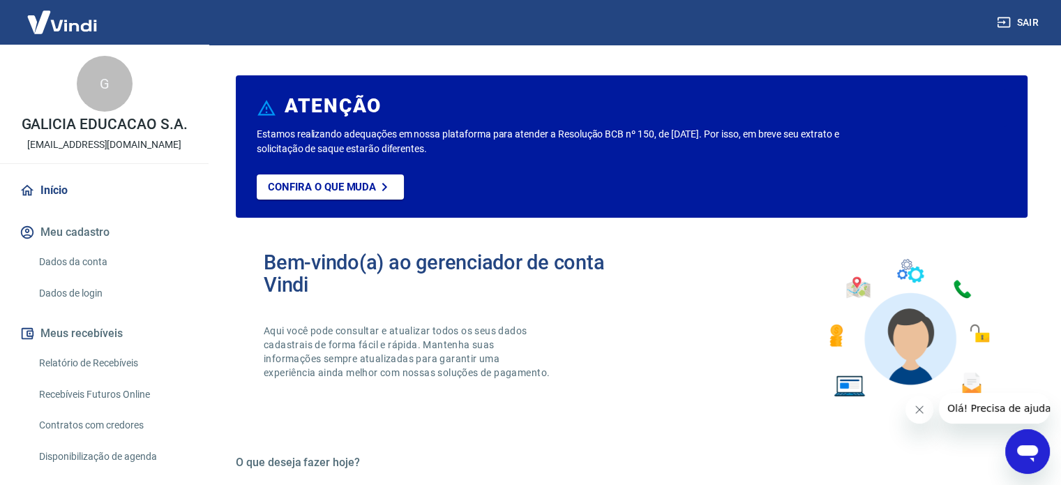
click at [89, 364] on link "Relatório de Recebíveis" at bounding box center [112, 363] width 158 height 29
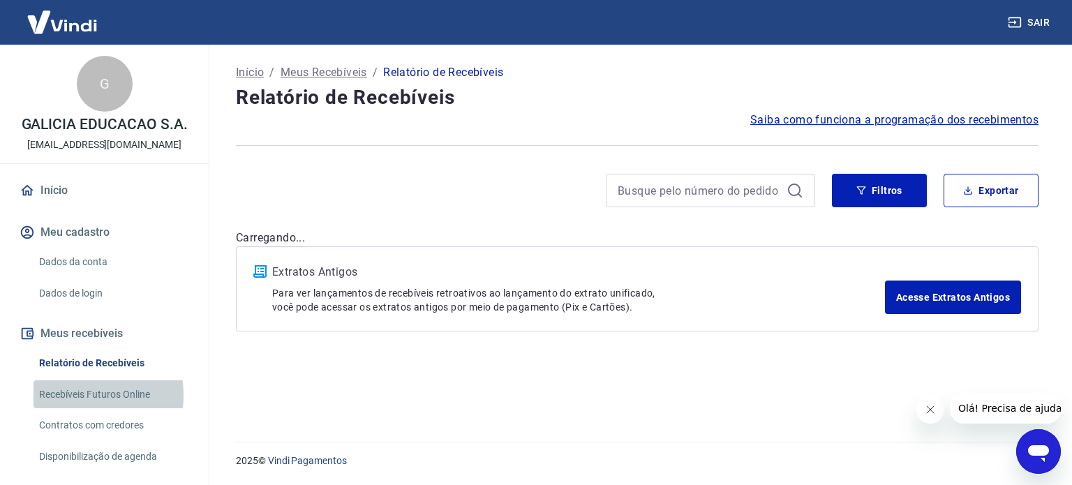
click at [63, 395] on link "Recebíveis Futuros Online" at bounding box center [112, 394] width 158 height 29
